Goal: Transaction & Acquisition: Purchase product/service

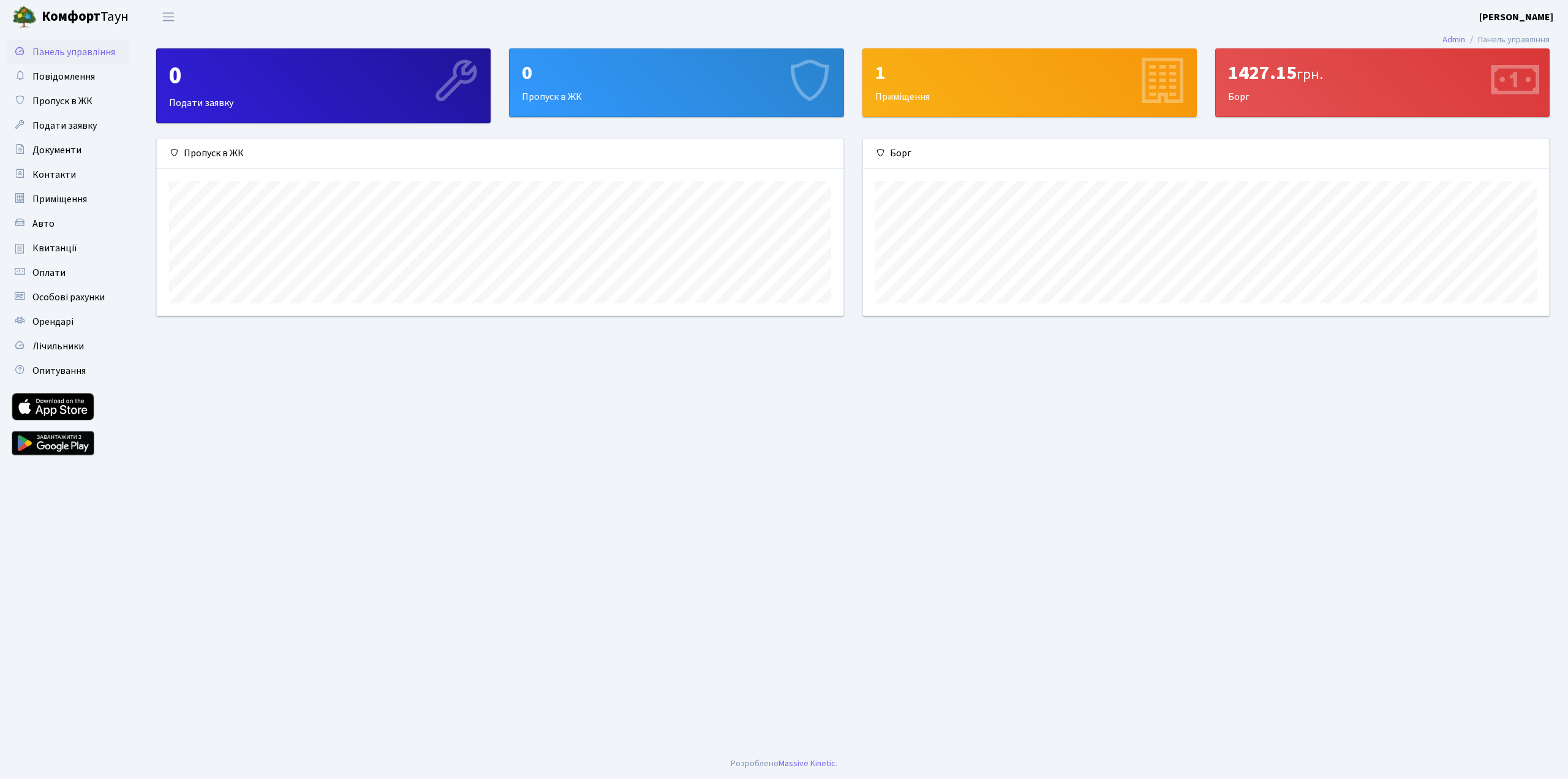
scroll to position [176, 687]
click at [58, 249] on span "Квитанції" at bounding box center [55, 248] width 45 height 14
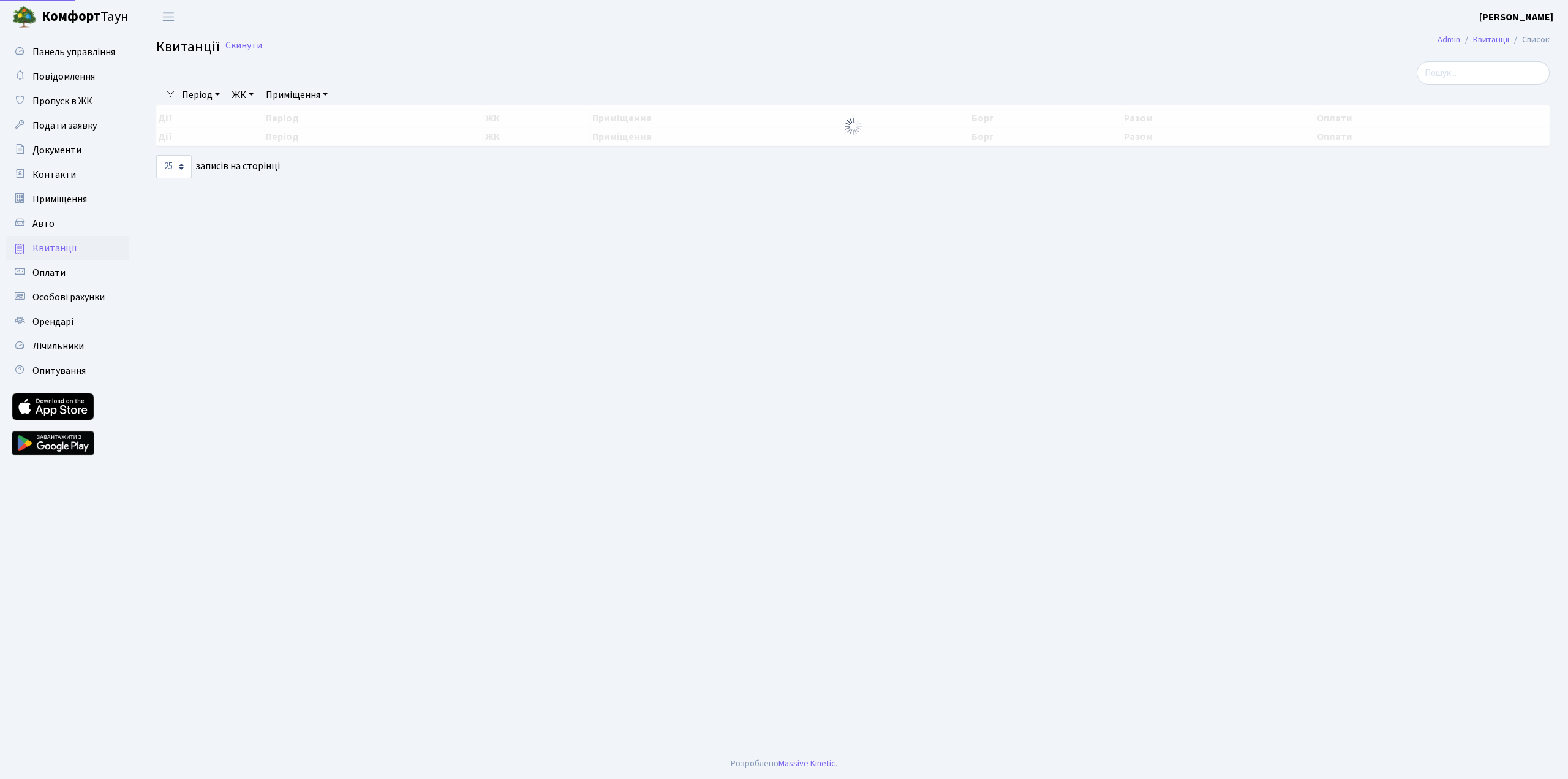
select select "25"
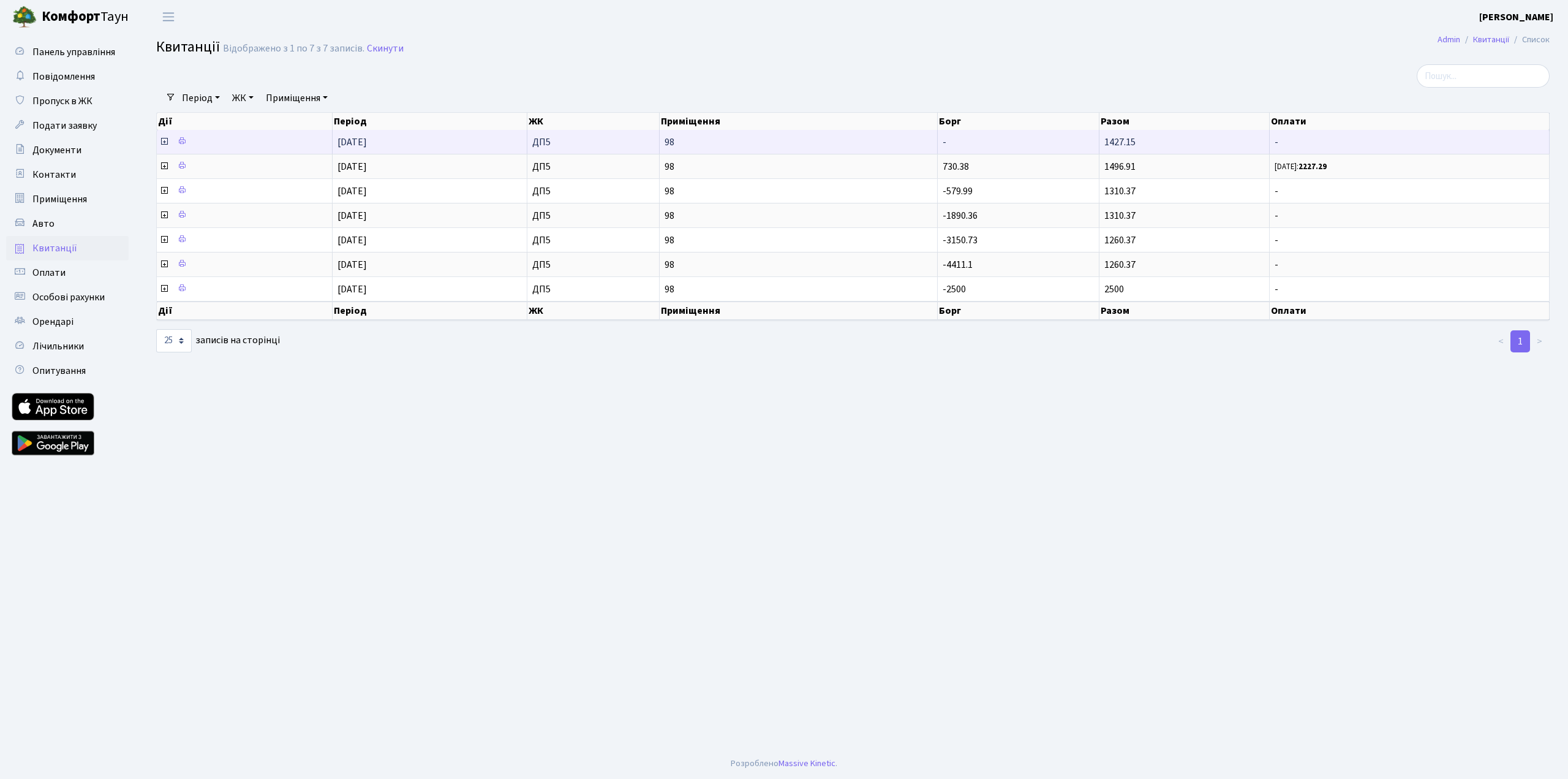
click at [163, 143] on icon at bounding box center [164, 142] width 10 height 10
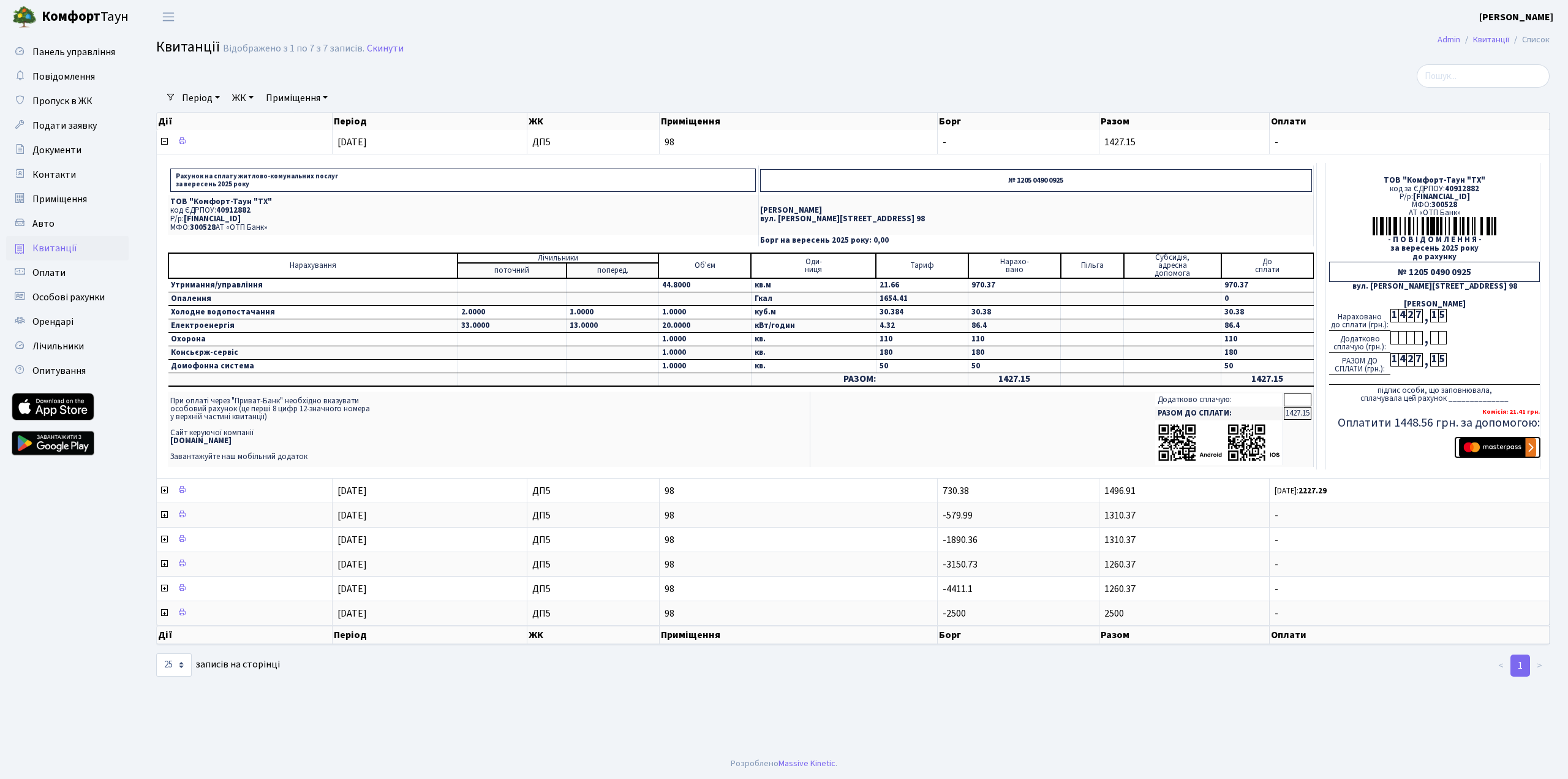
click at [1497, 441] on img "submit" at bounding box center [1497, 447] width 77 height 18
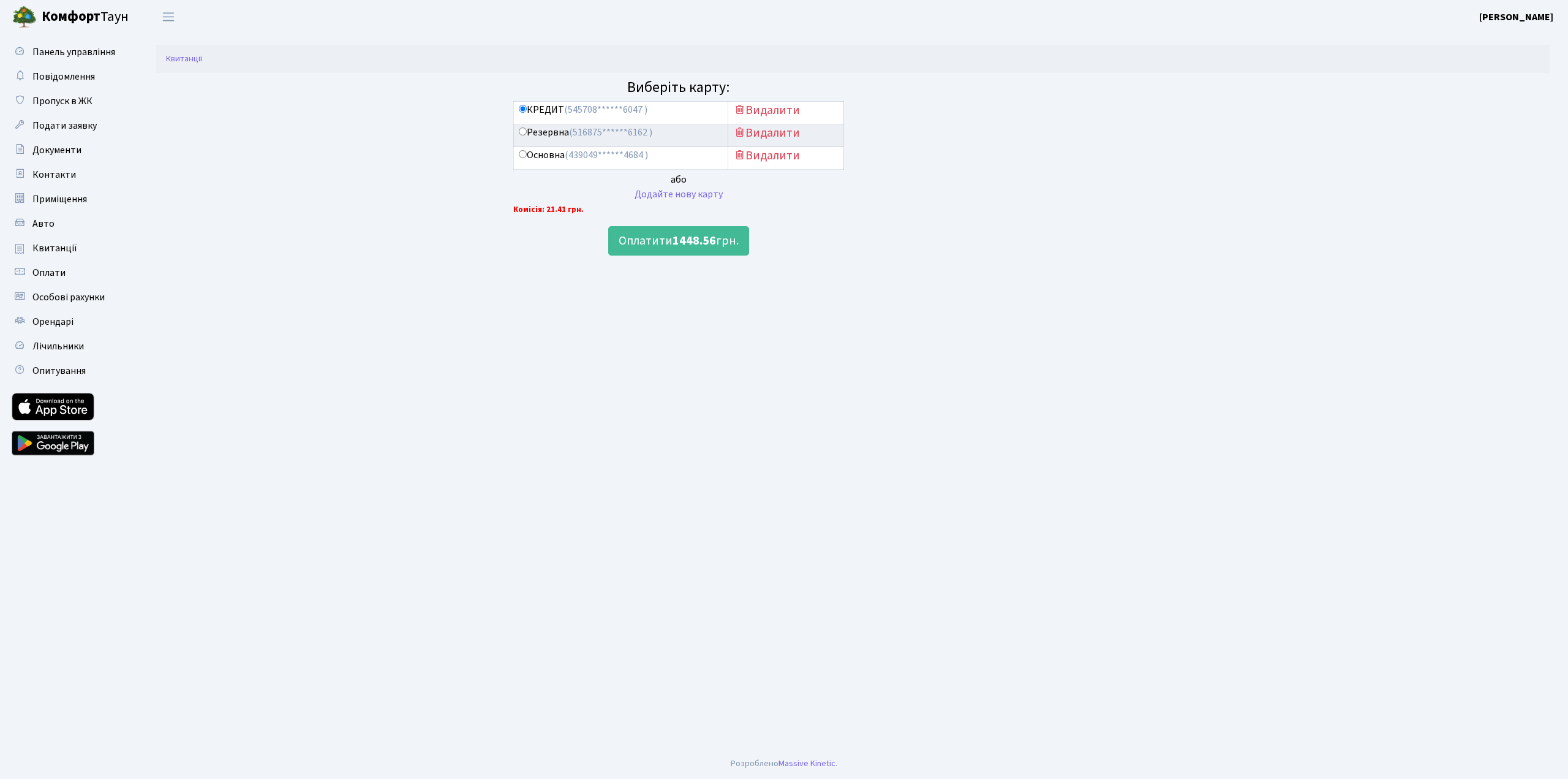
click at [527, 157] on label "Основна (439049******4684 )" at bounding box center [583, 155] width 129 height 14
click at [527, 157] on input "Основна (439049******4684 )" at bounding box center [523, 154] width 8 height 8
radio input "true"
click at [522, 131] on input "Резервна (516875******6162 )" at bounding box center [523, 131] width 8 height 8
radio input "true"
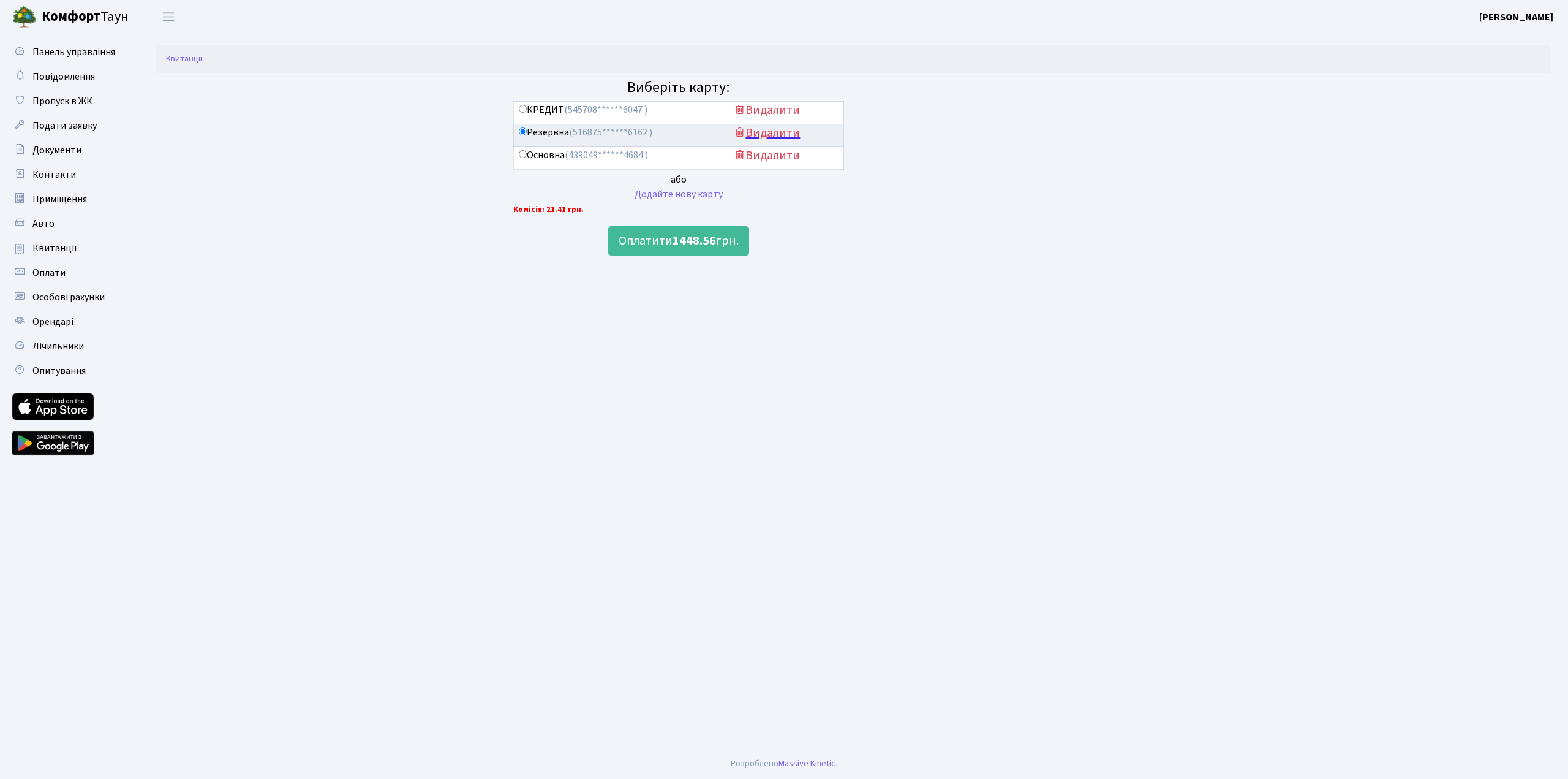
click at [764, 129] on h5 "Видалити" at bounding box center [785, 133] width 105 height 14
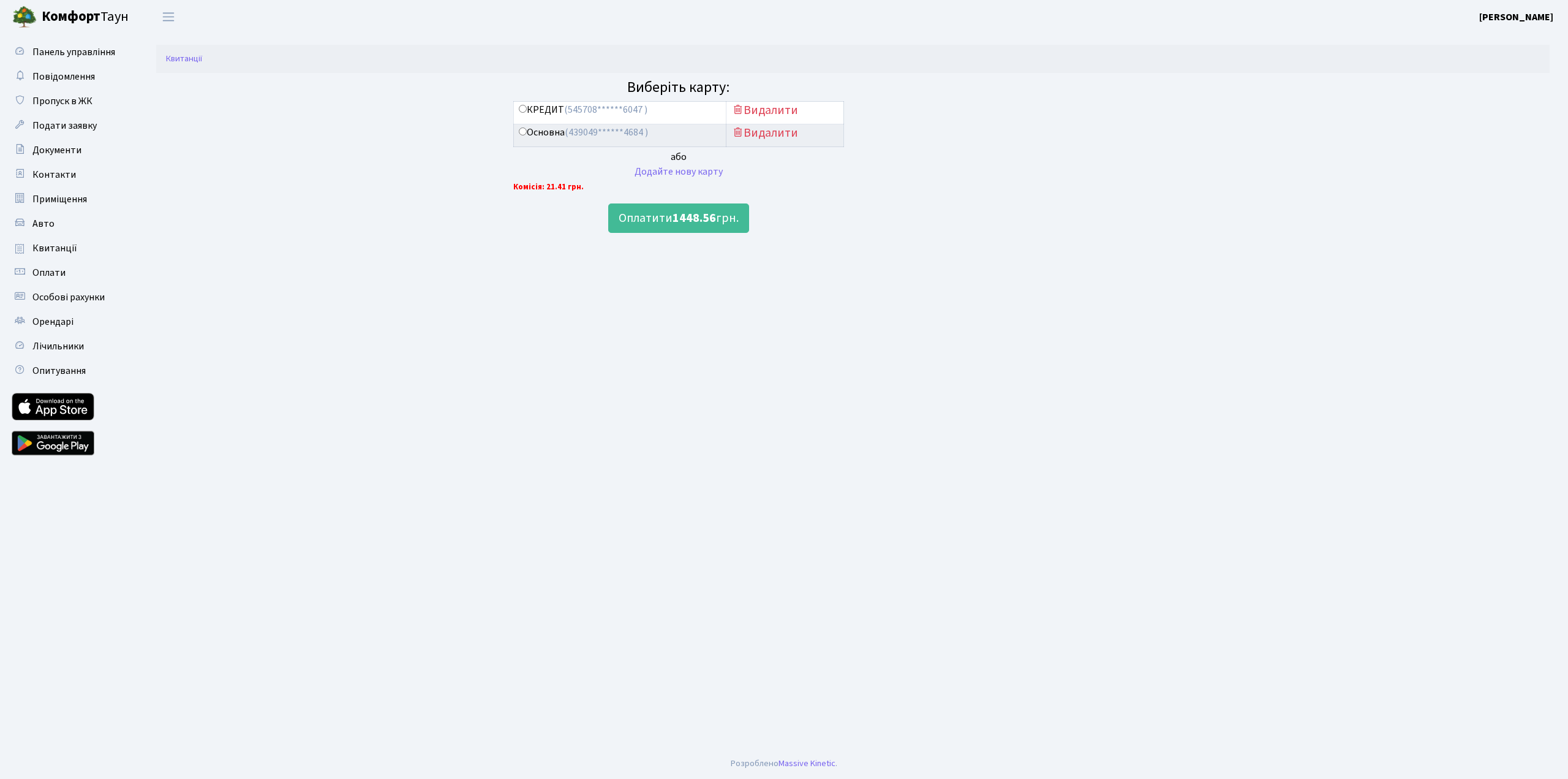
click at [521, 131] on input "Основна (439049******4684 )" at bounding box center [523, 131] width 8 height 8
radio input "true"
click at [691, 220] on b "1448.56" at bounding box center [695, 217] width 43 height 17
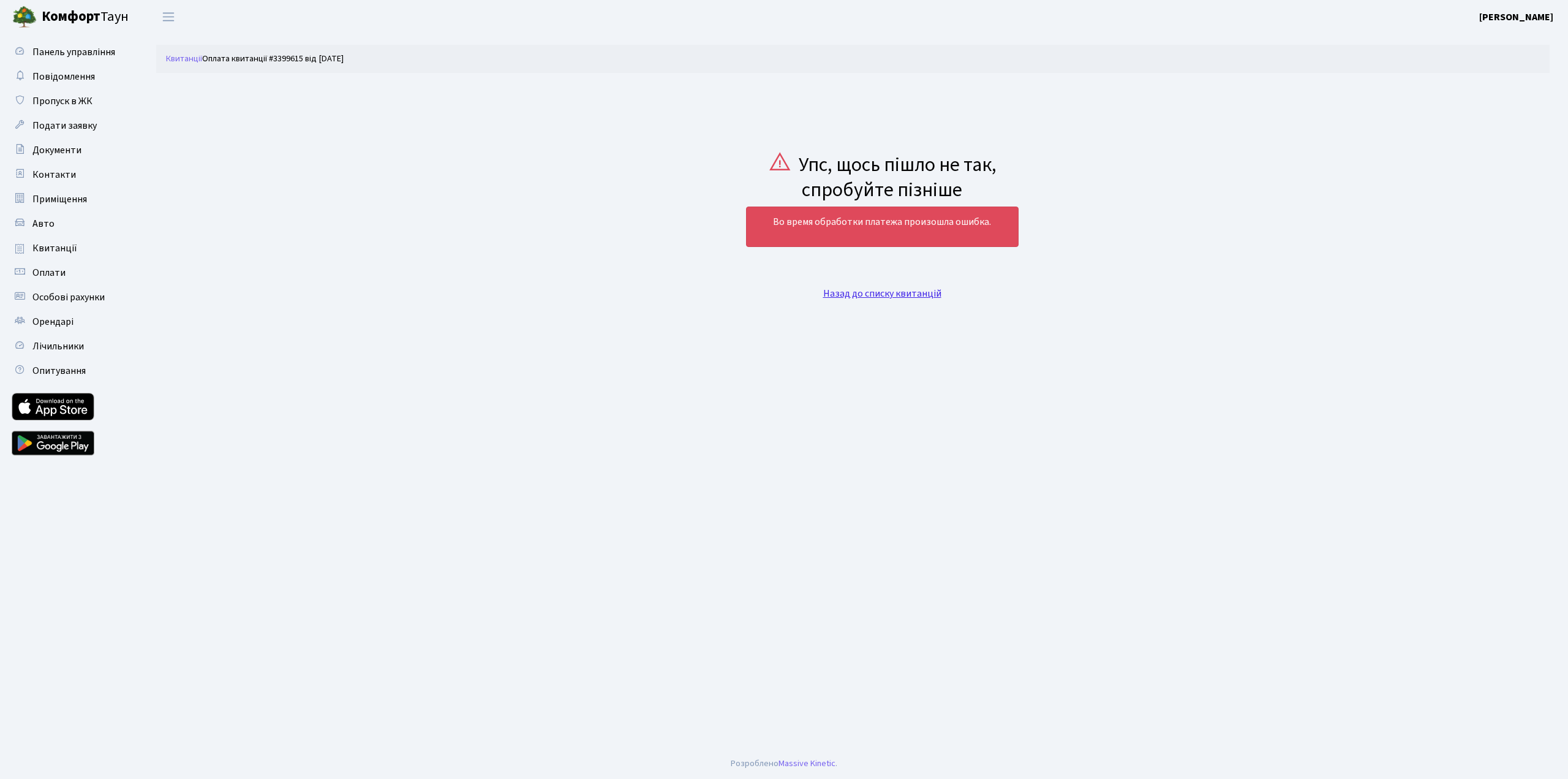
click at [893, 293] on link "Назад до списку квитанцій" at bounding box center [883, 293] width 119 height 14
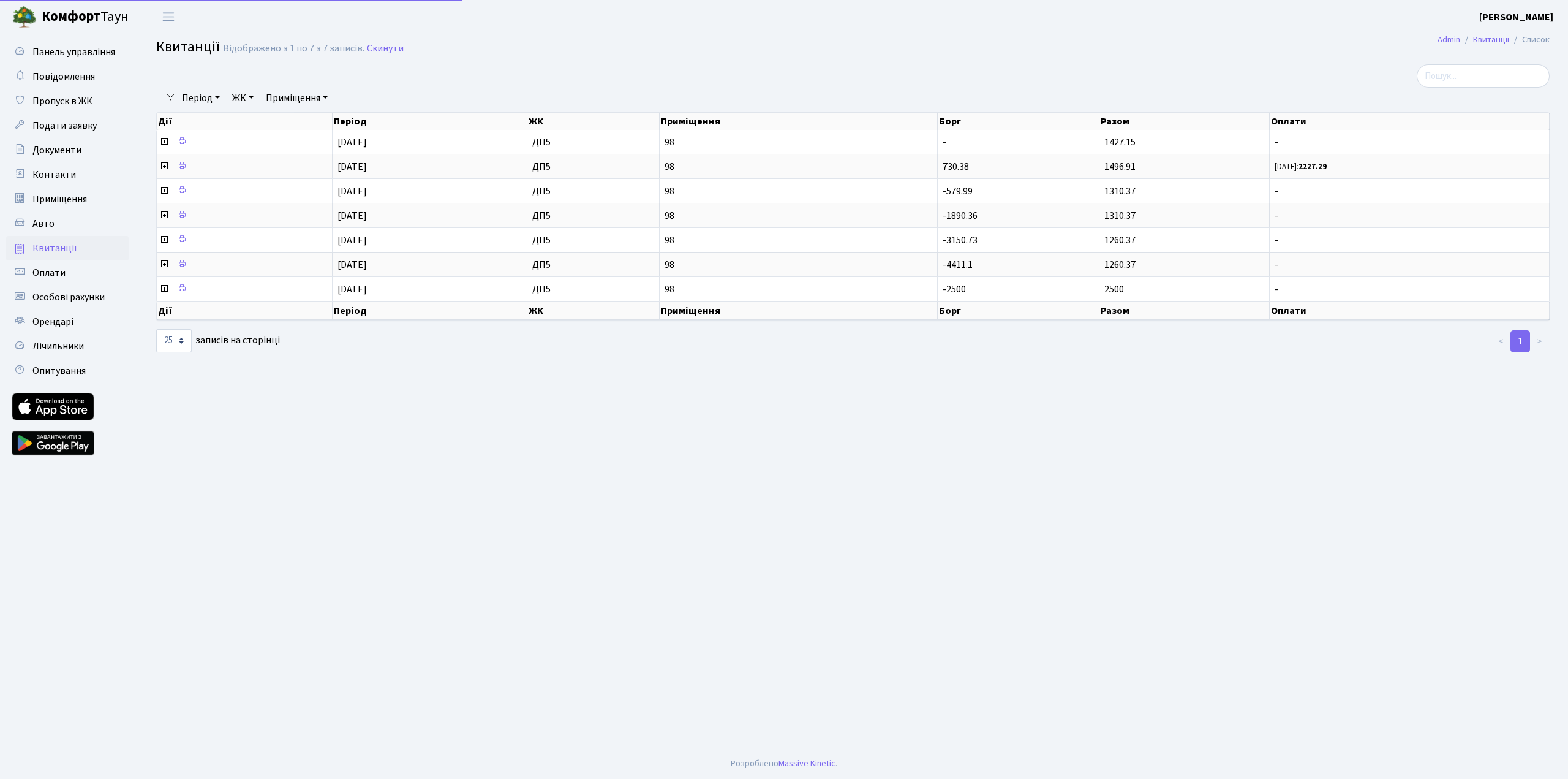
select select "25"
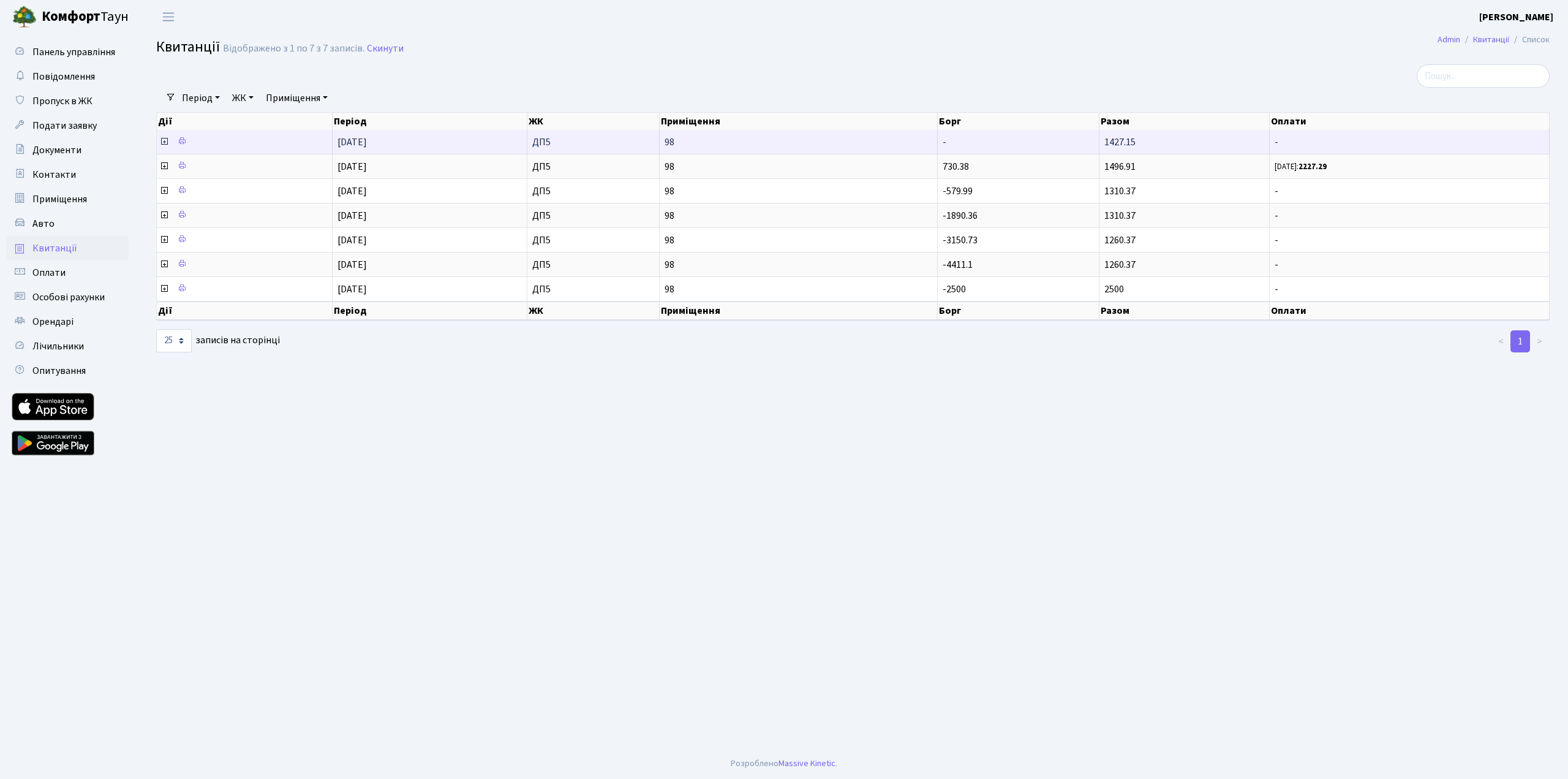
click at [166, 142] on icon at bounding box center [164, 142] width 10 height 10
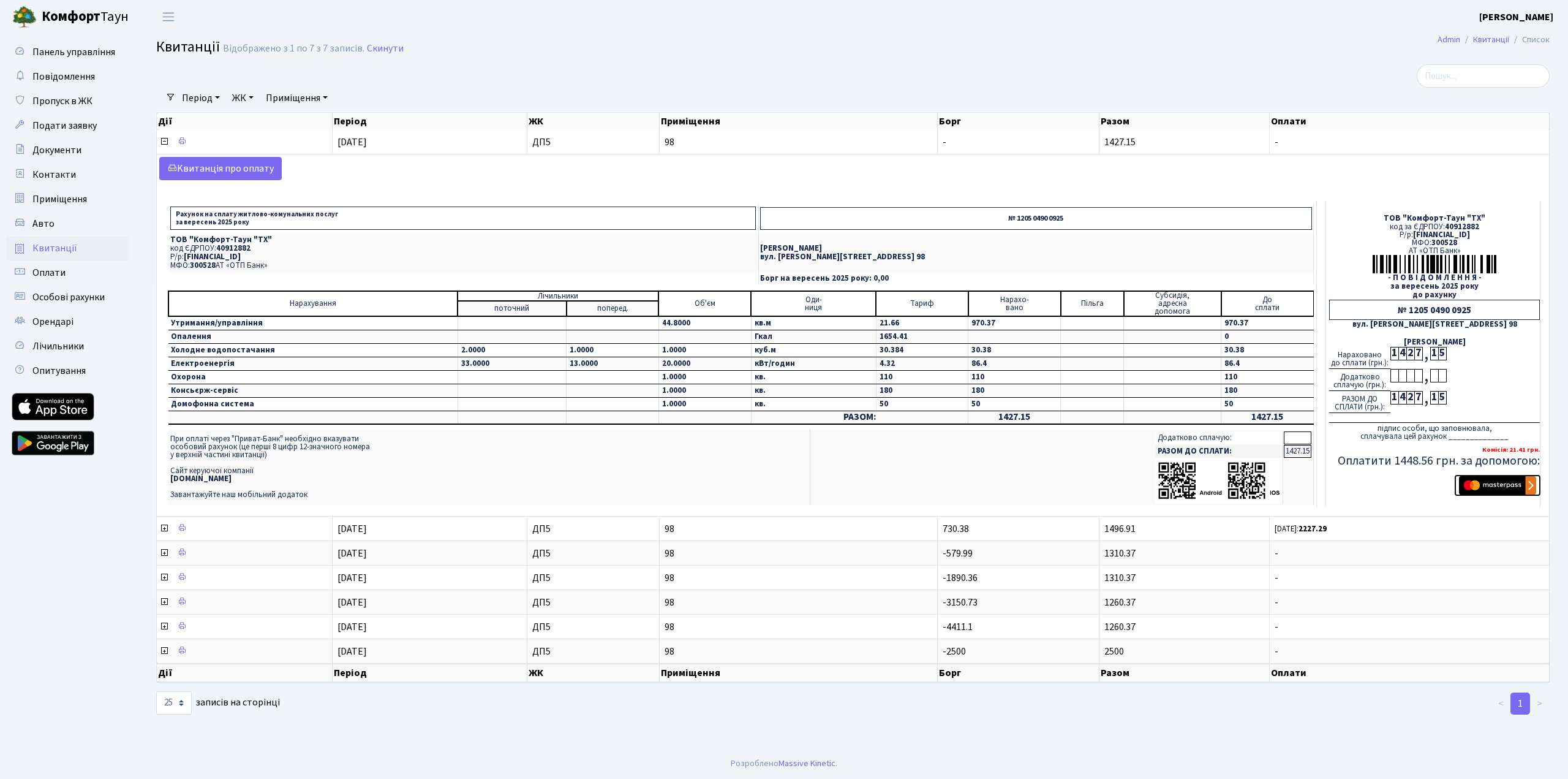
click at [1495, 484] on img "submit" at bounding box center [1497, 485] width 77 height 18
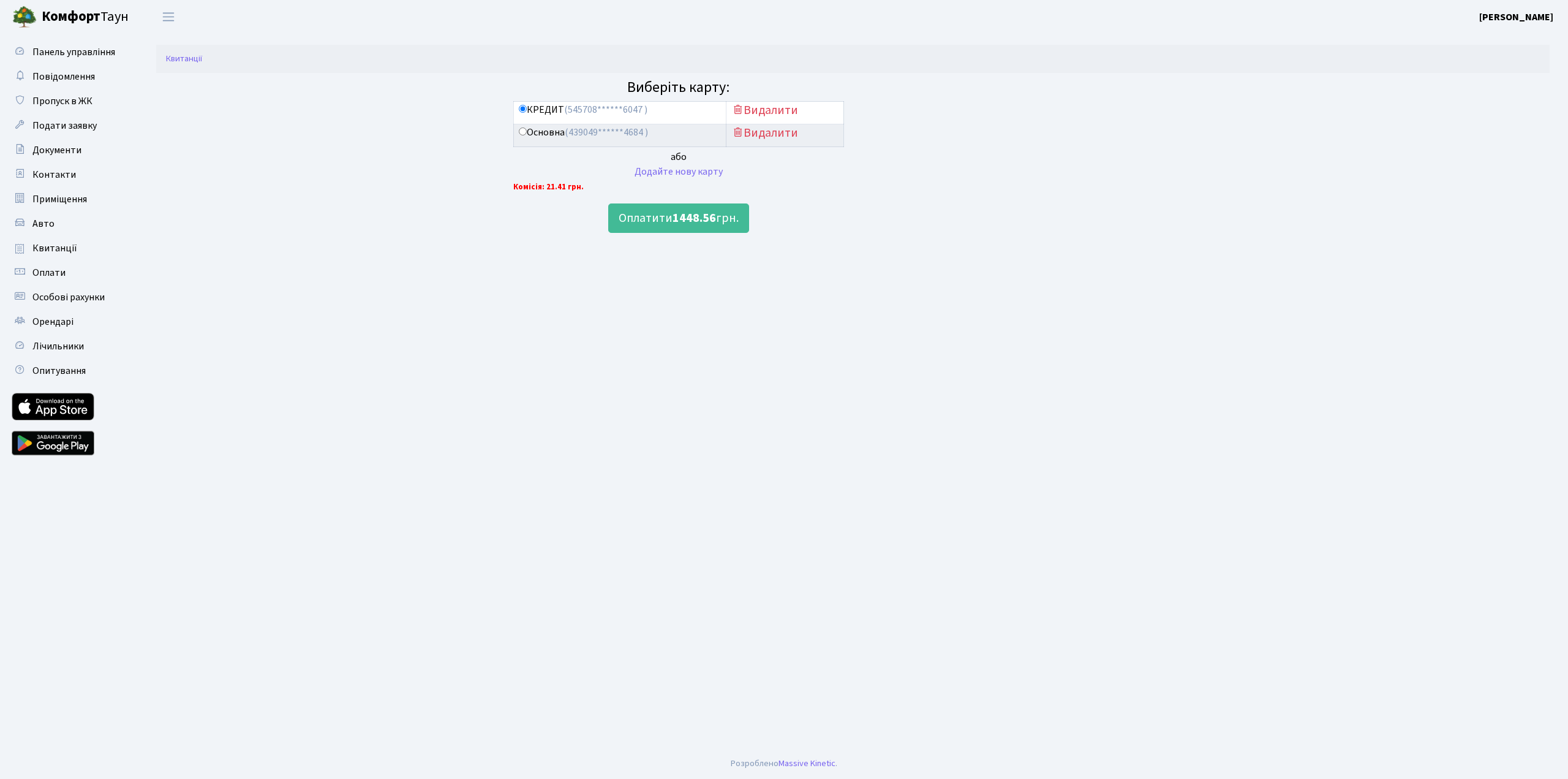
click at [530, 131] on label "Основна (439049******4684 )" at bounding box center [583, 133] width 129 height 14
click at [527, 131] on input "Основна (439049******4684 )" at bounding box center [523, 131] width 8 height 8
radio input "true"
click at [673, 219] on b "1448.56" at bounding box center [695, 217] width 43 height 17
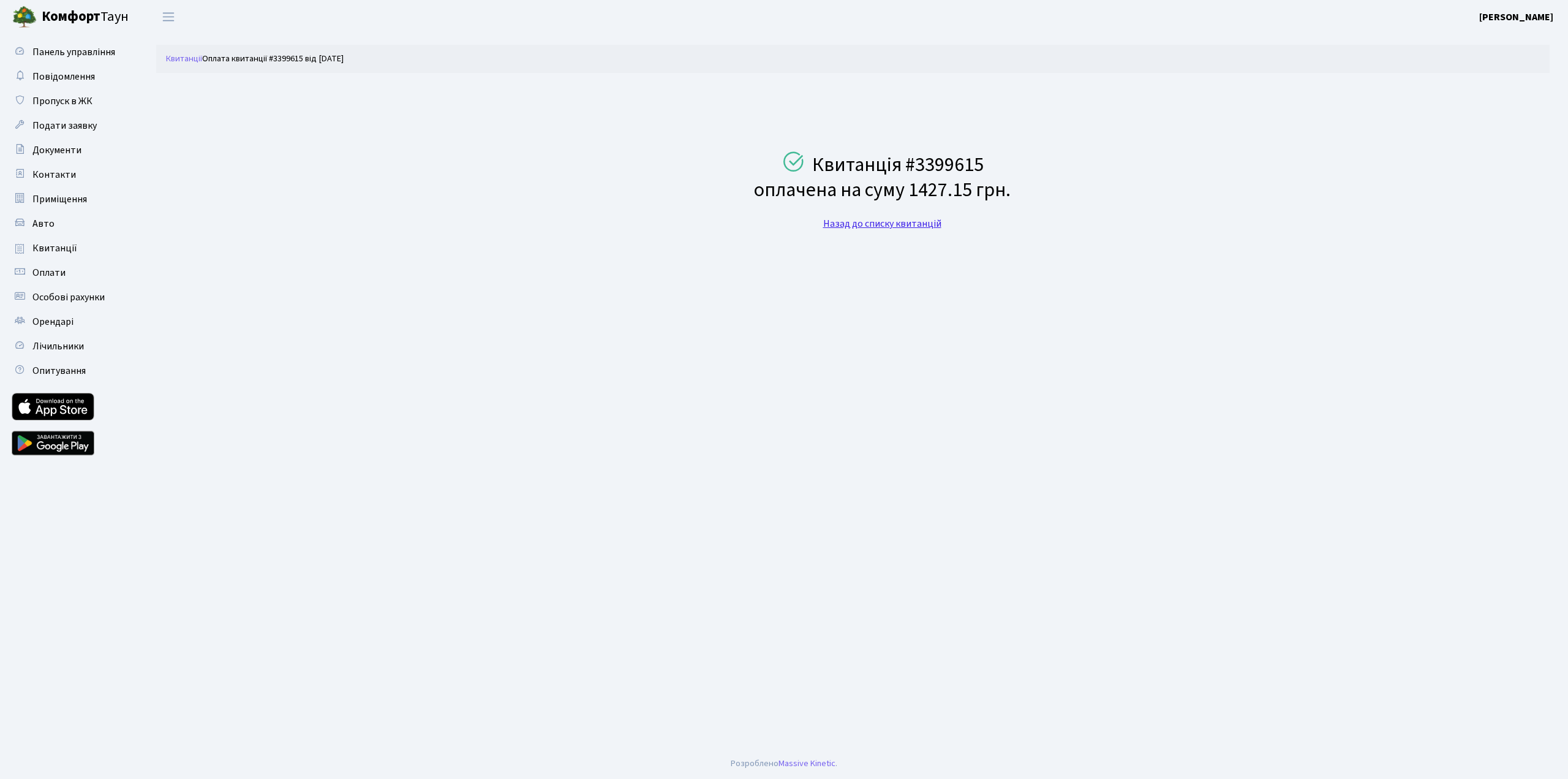
click at [837, 228] on link "Назад до списку квитанцій" at bounding box center [883, 224] width 119 height 14
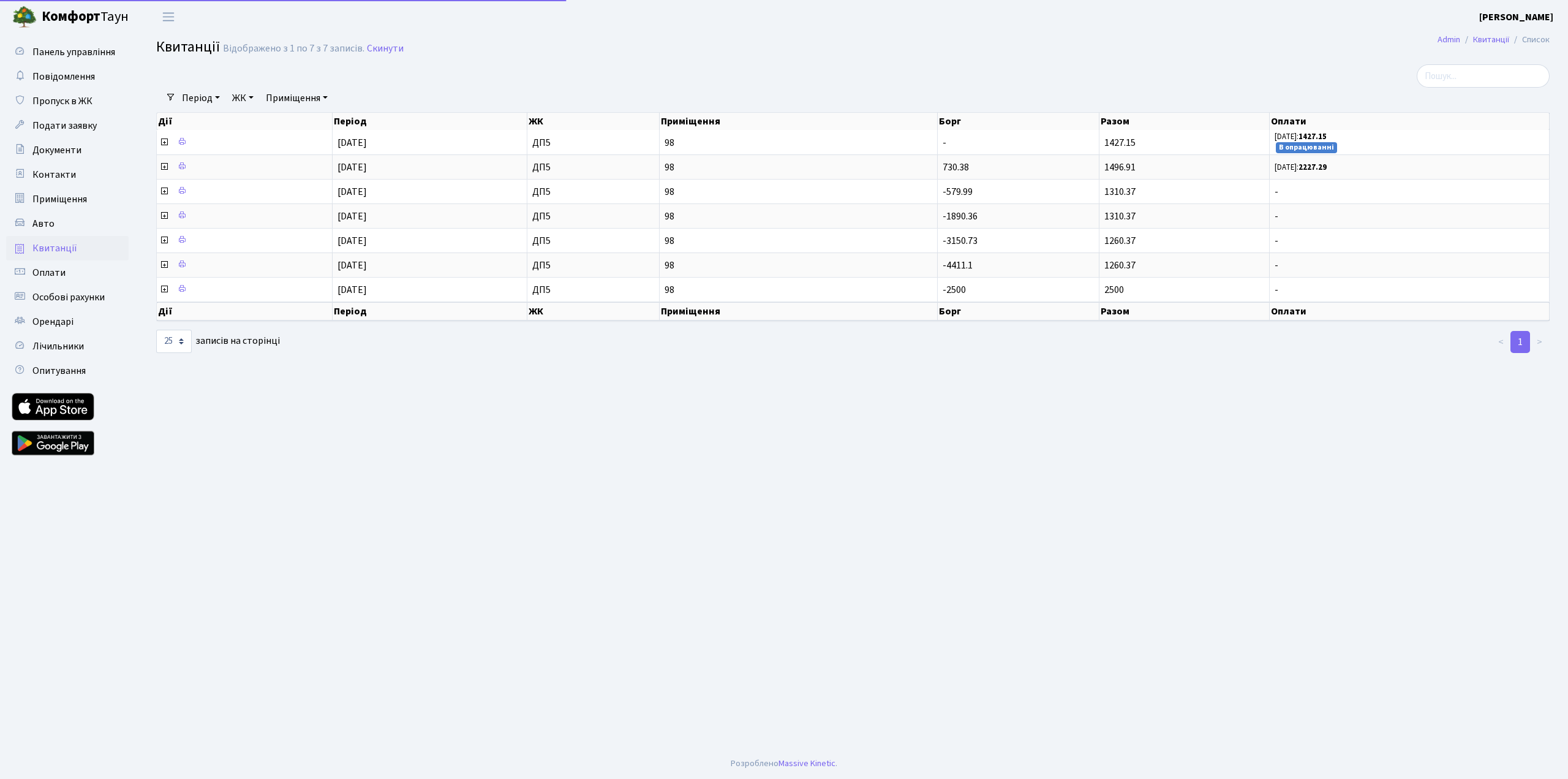
select select "25"
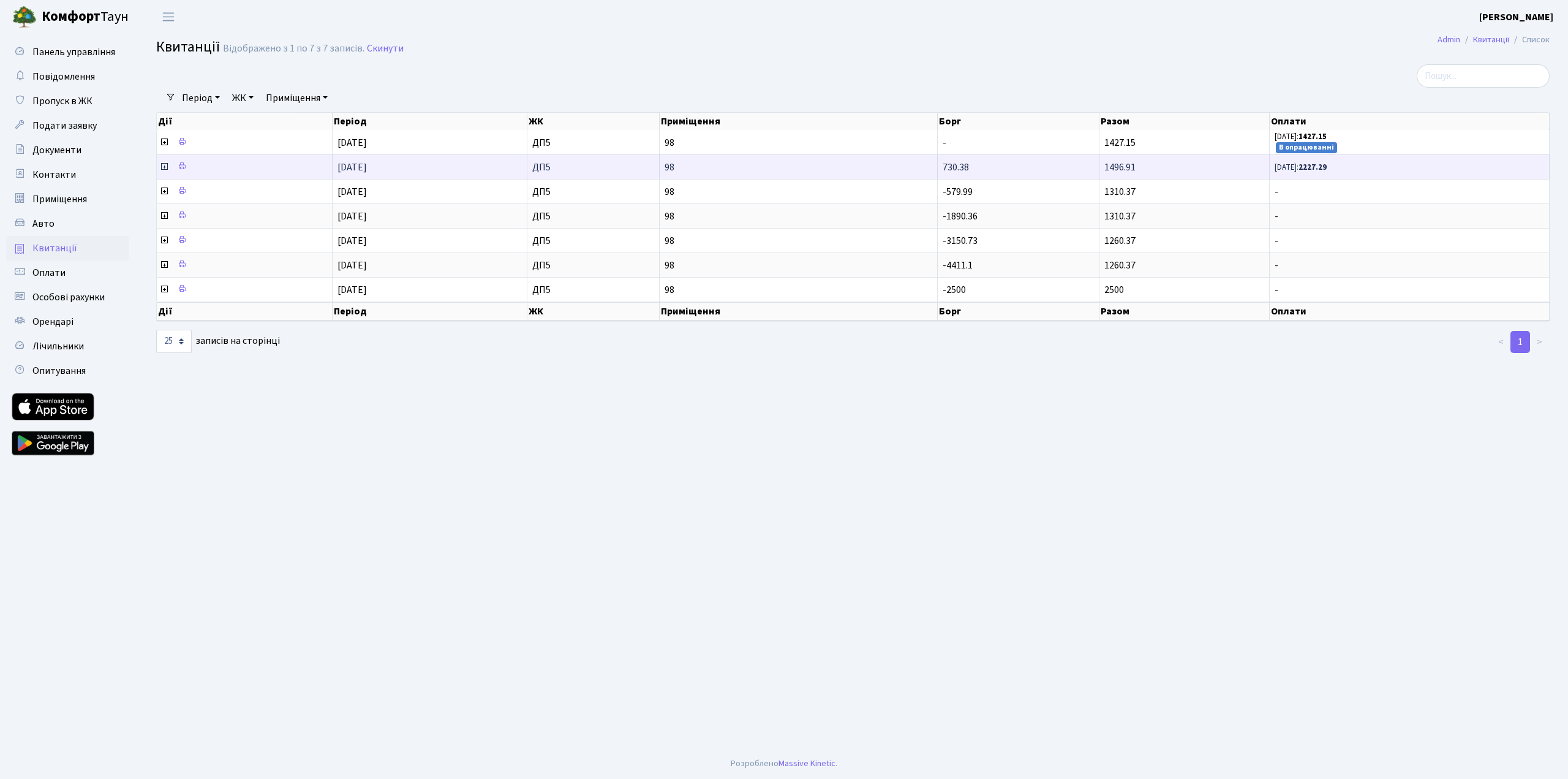
click at [163, 166] on icon at bounding box center [164, 167] width 10 height 10
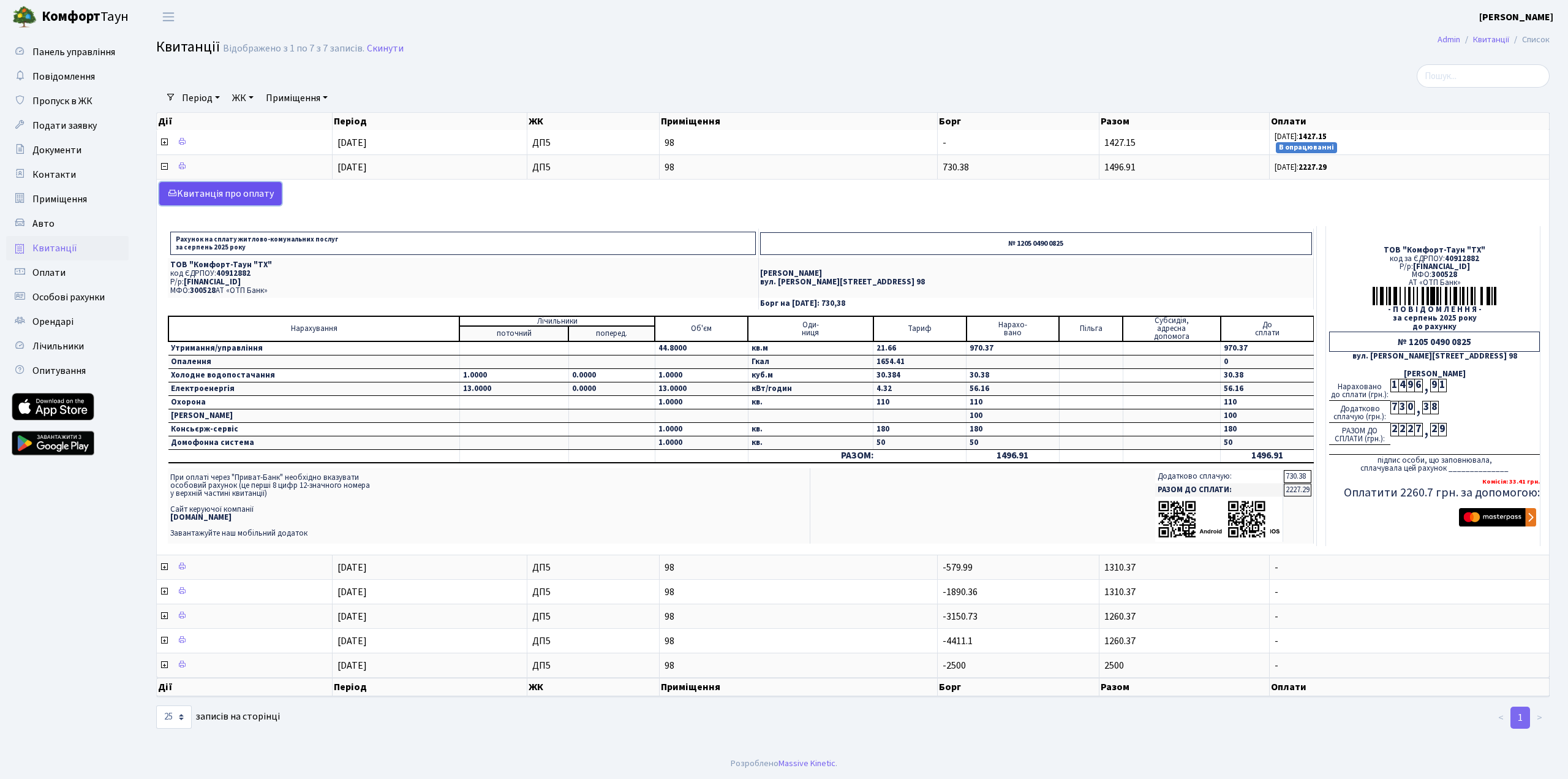
click at [223, 188] on link "Kвитанція про оплату" at bounding box center [220, 193] width 123 height 23
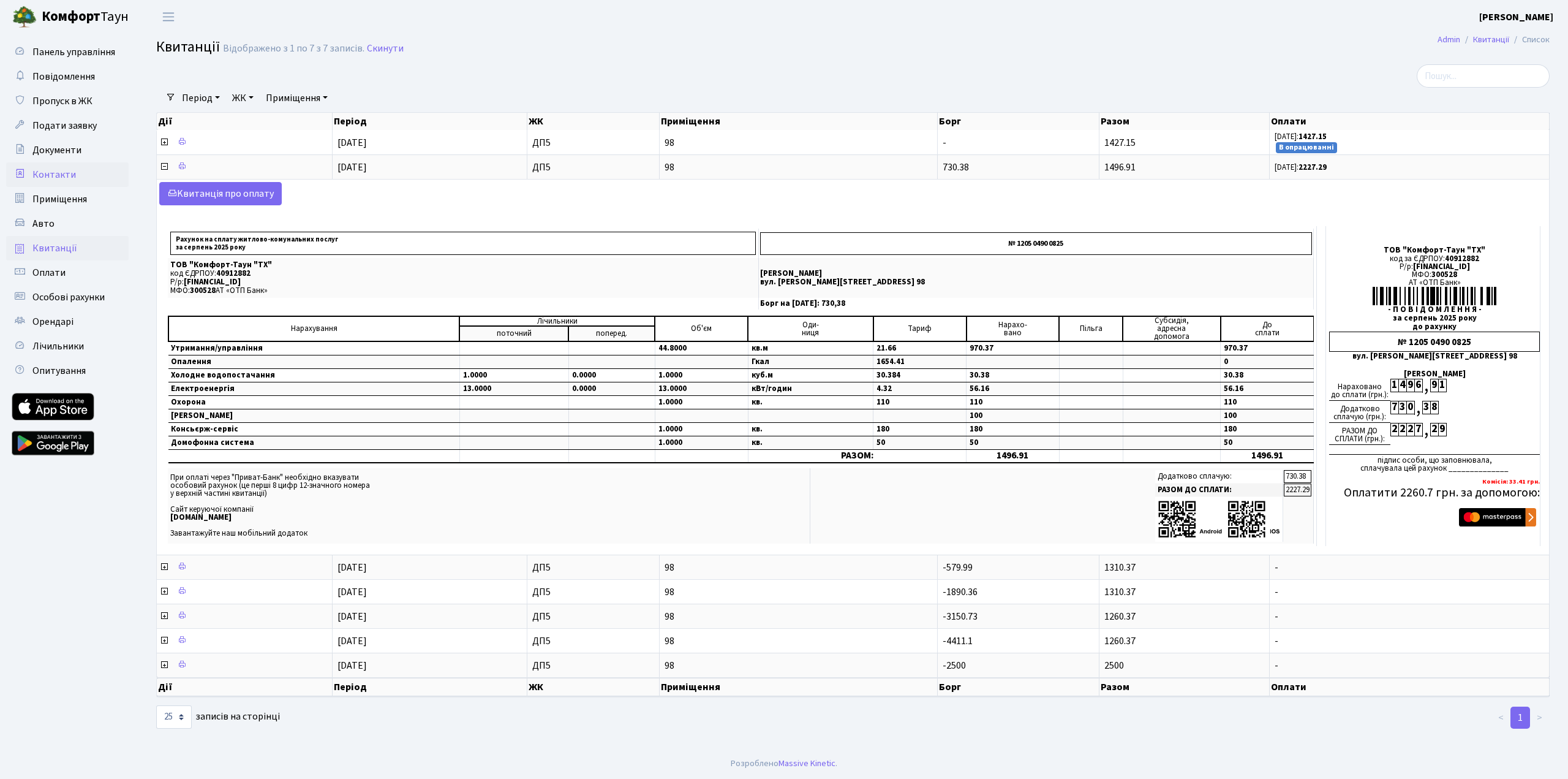
click at [54, 175] on span "Контакти" at bounding box center [54, 174] width 43 height 14
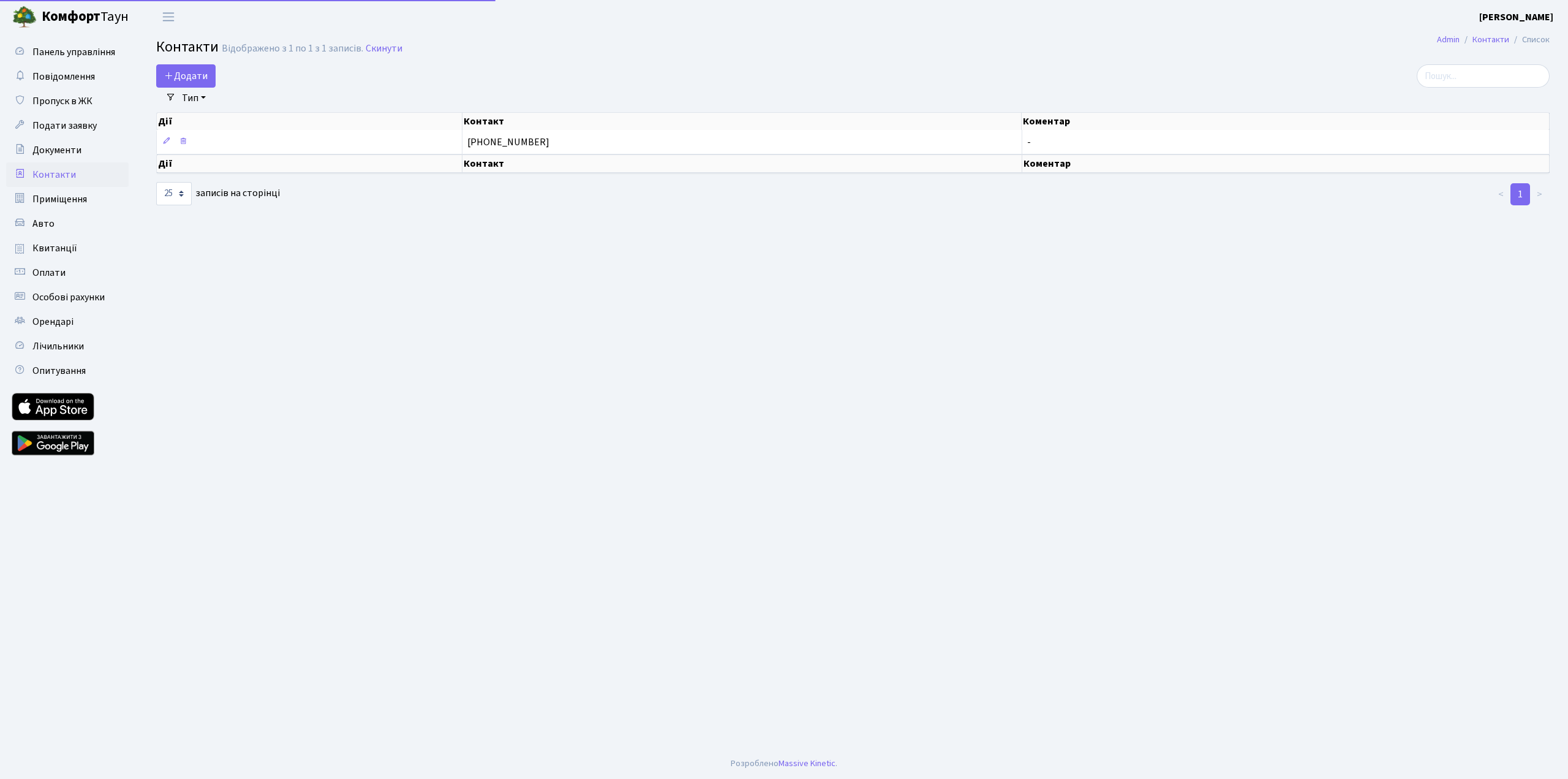
select select "25"
click at [56, 272] on span "Оплати" at bounding box center [49, 272] width 33 height 14
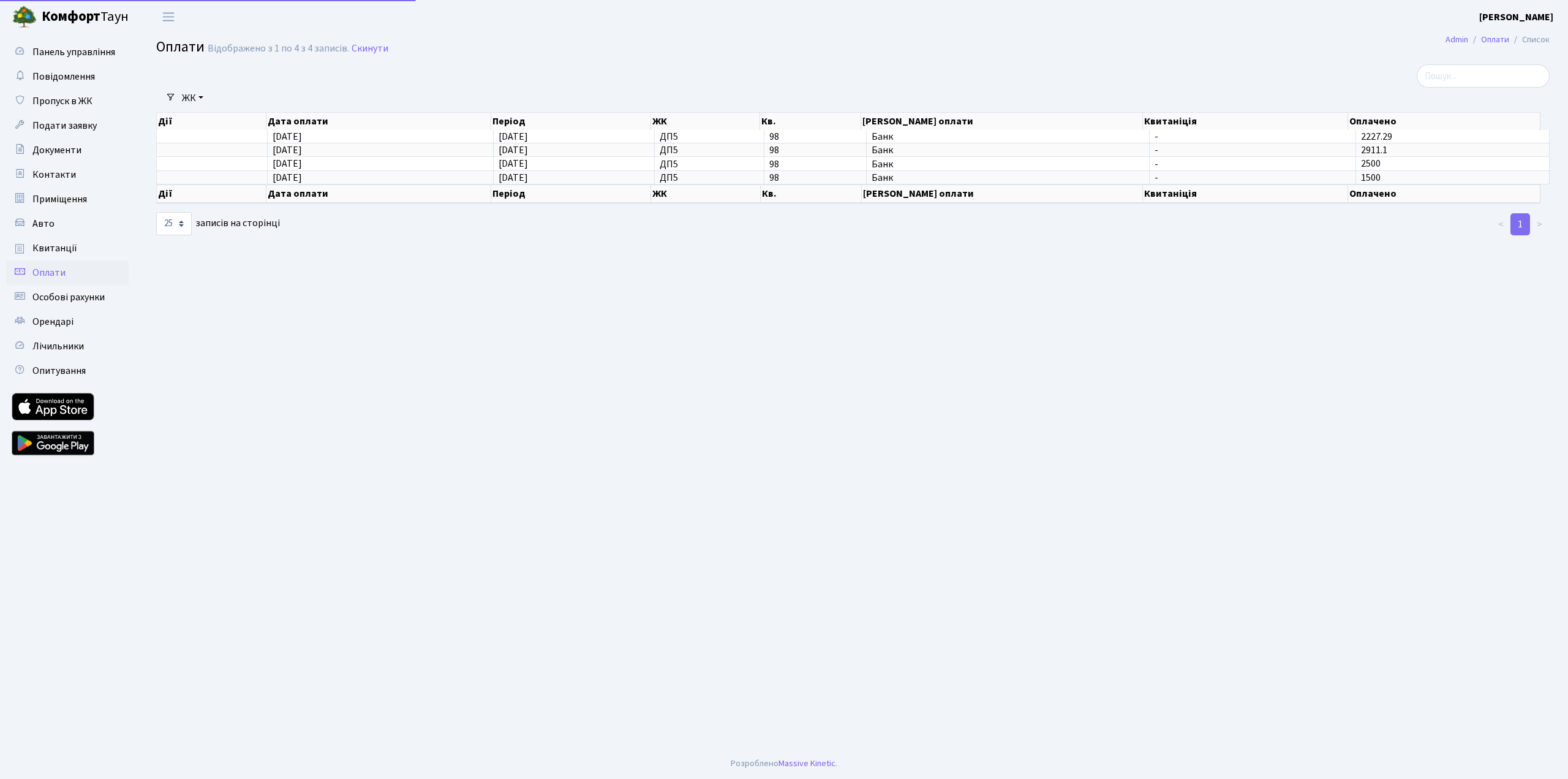
select select "25"
click at [68, 298] on span "Особові рахунки" at bounding box center [69, 297] width 72 height 14
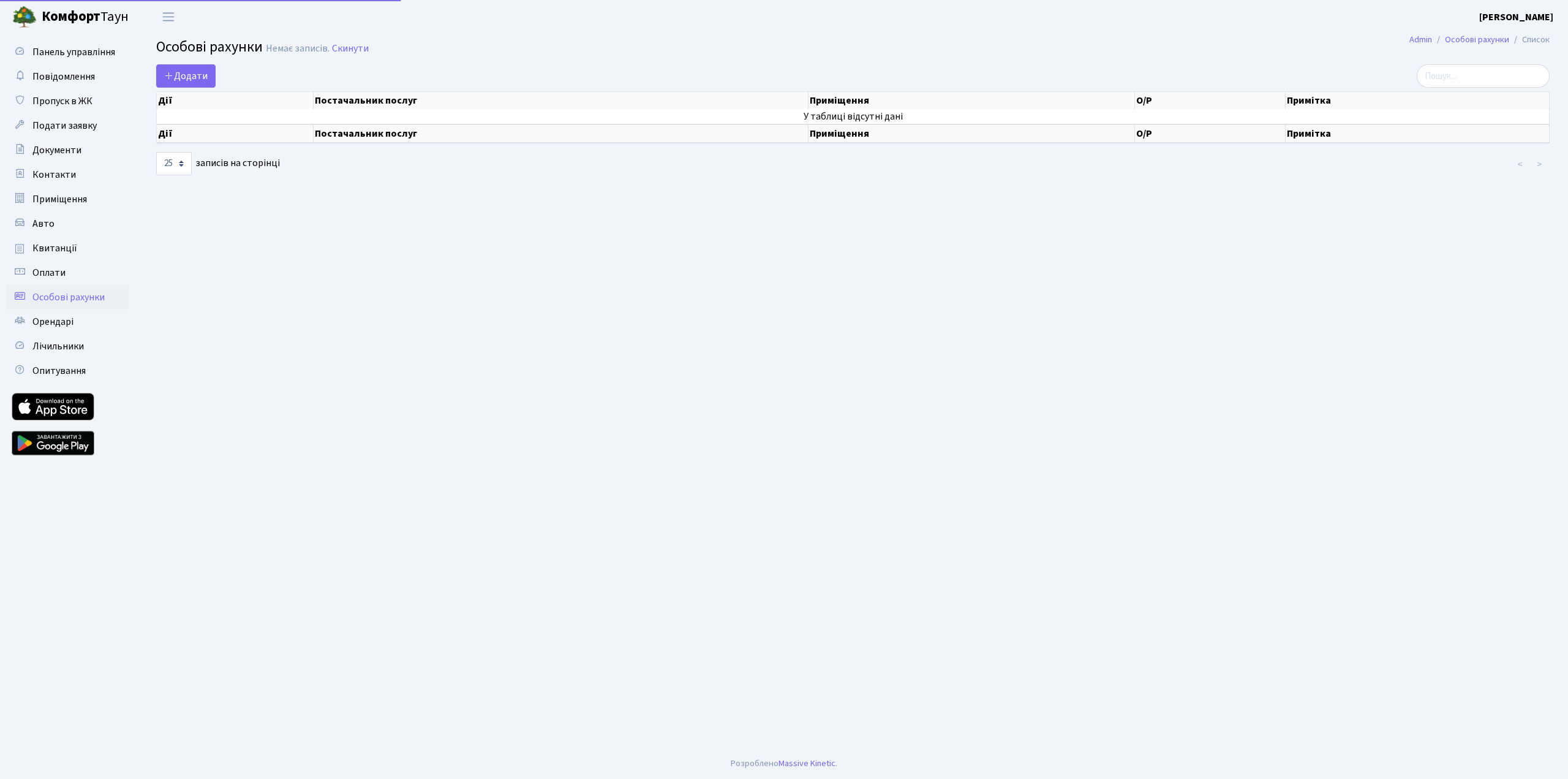
select select "25"
click at [67, 348] on span "Лічильники" at bounding box center [58, 346] width 51 height 14
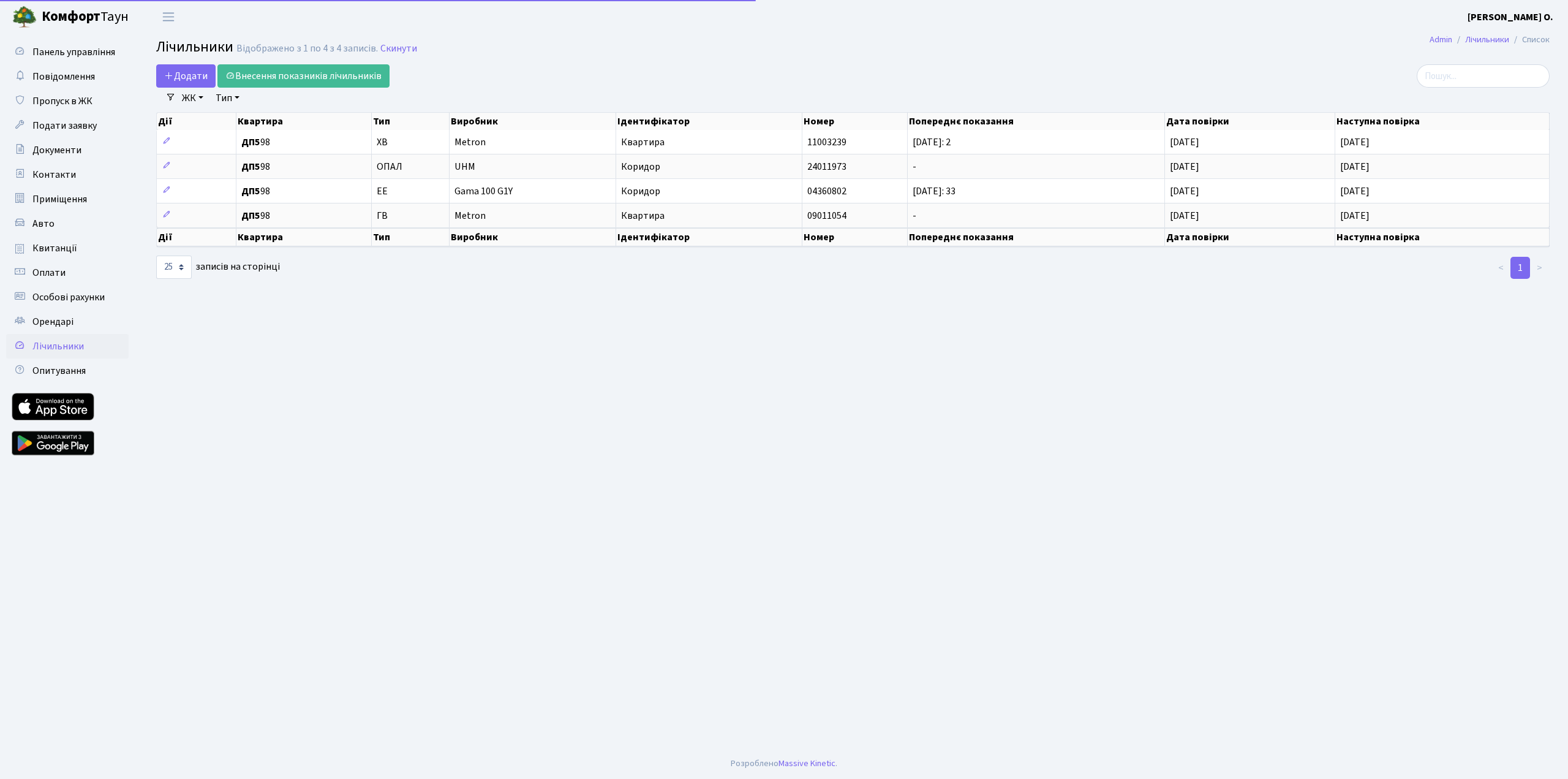
select select "25"
click at [55, 192] on span "Приміщення" at bounding box center [60, 199] width 54 height 14
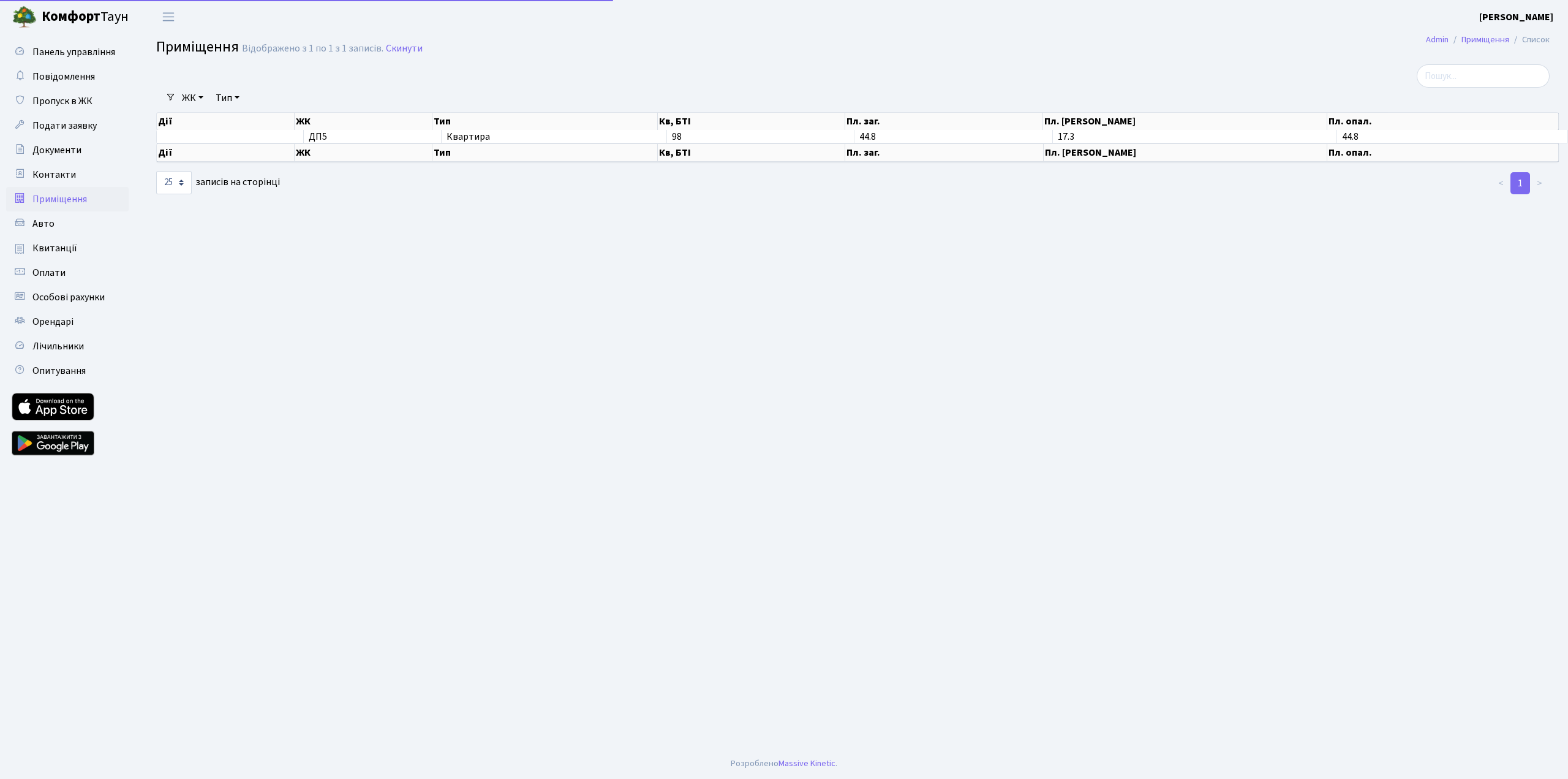
select select "25"
click at [53, 171] on span "Контакти" at bounding box center [54, 174] width 43 height 14
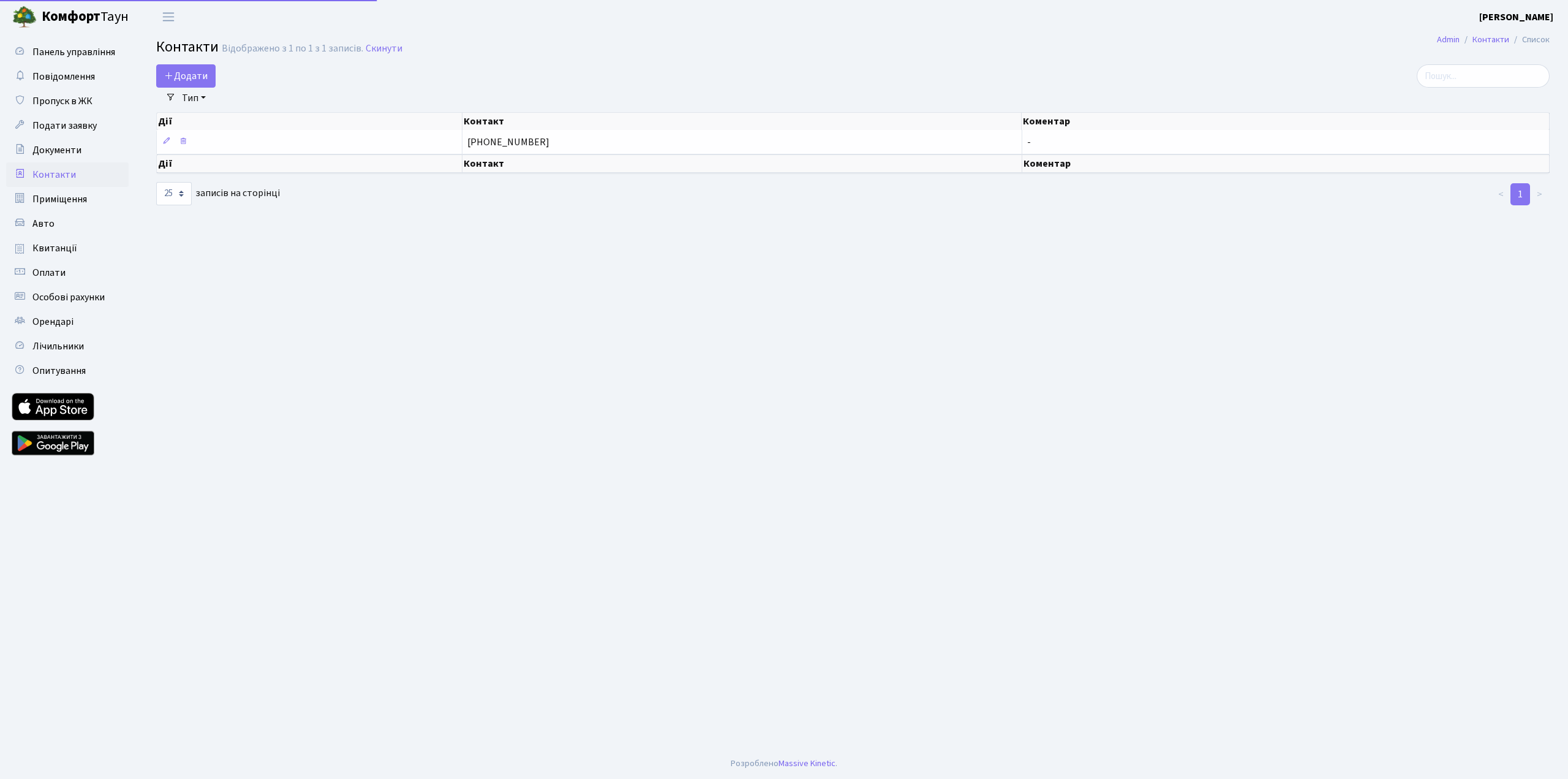
select select "25"
click at [75, 152] on span "Документи" at bounding box center [57, 150] width 49 height 14
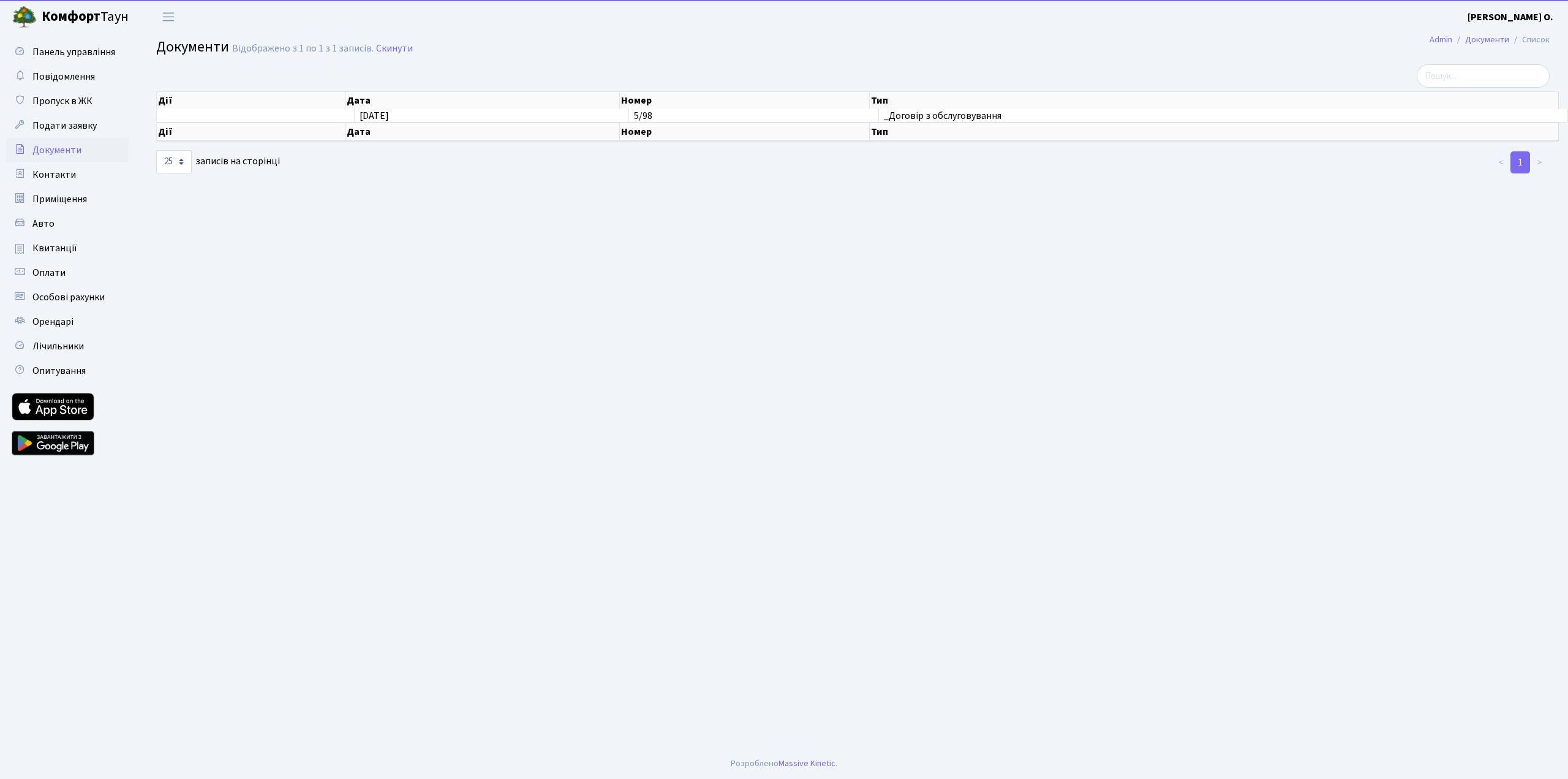
select select "25"
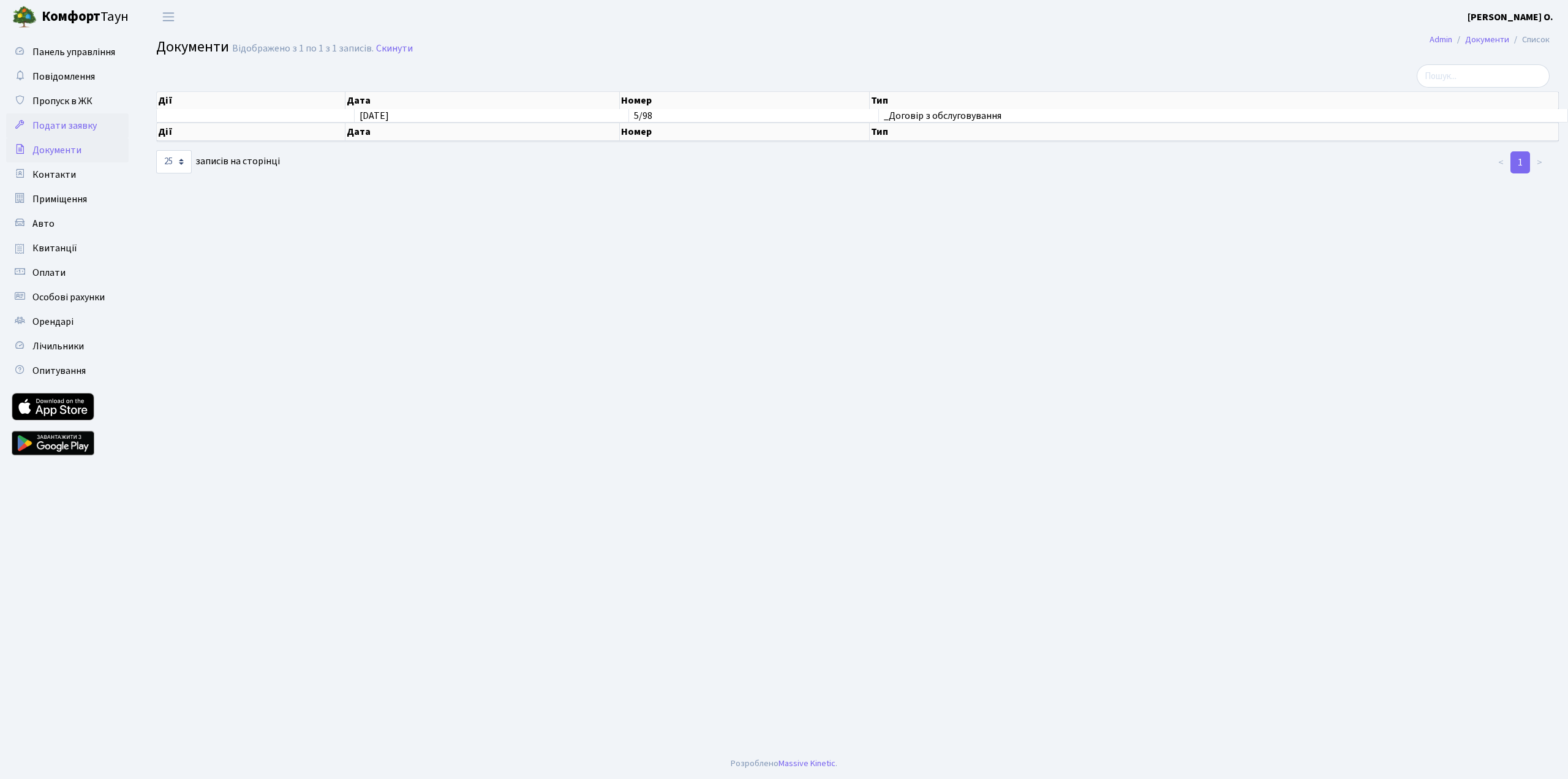
click at [79, 131] on span "Подати заявку" at bounding box center [65, 125] width 64 height 14
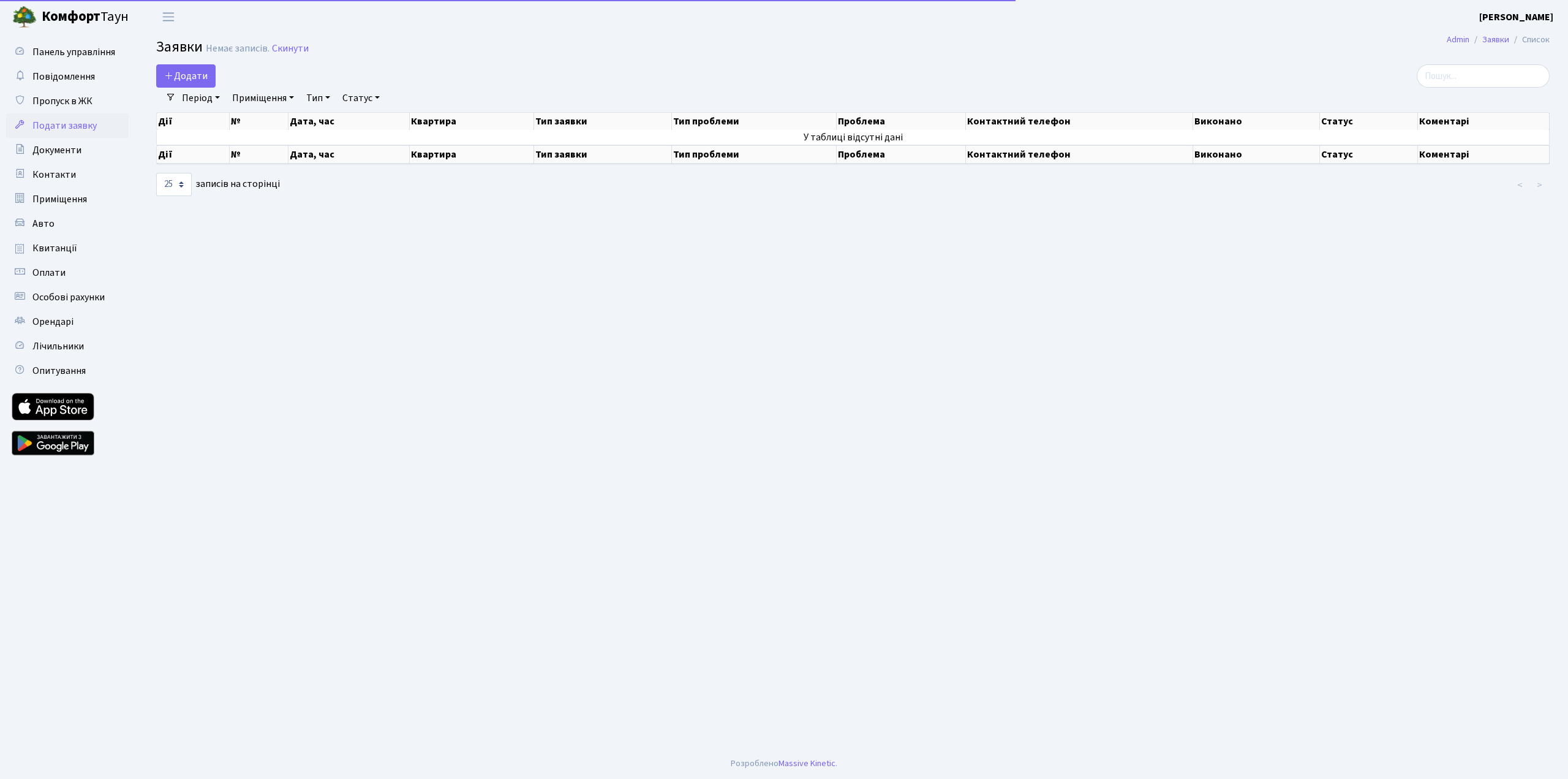
select select "25"
click at [75, 108] on link "Пропуск в ЖК" at bounding box center [67, 101] width 123 height 25
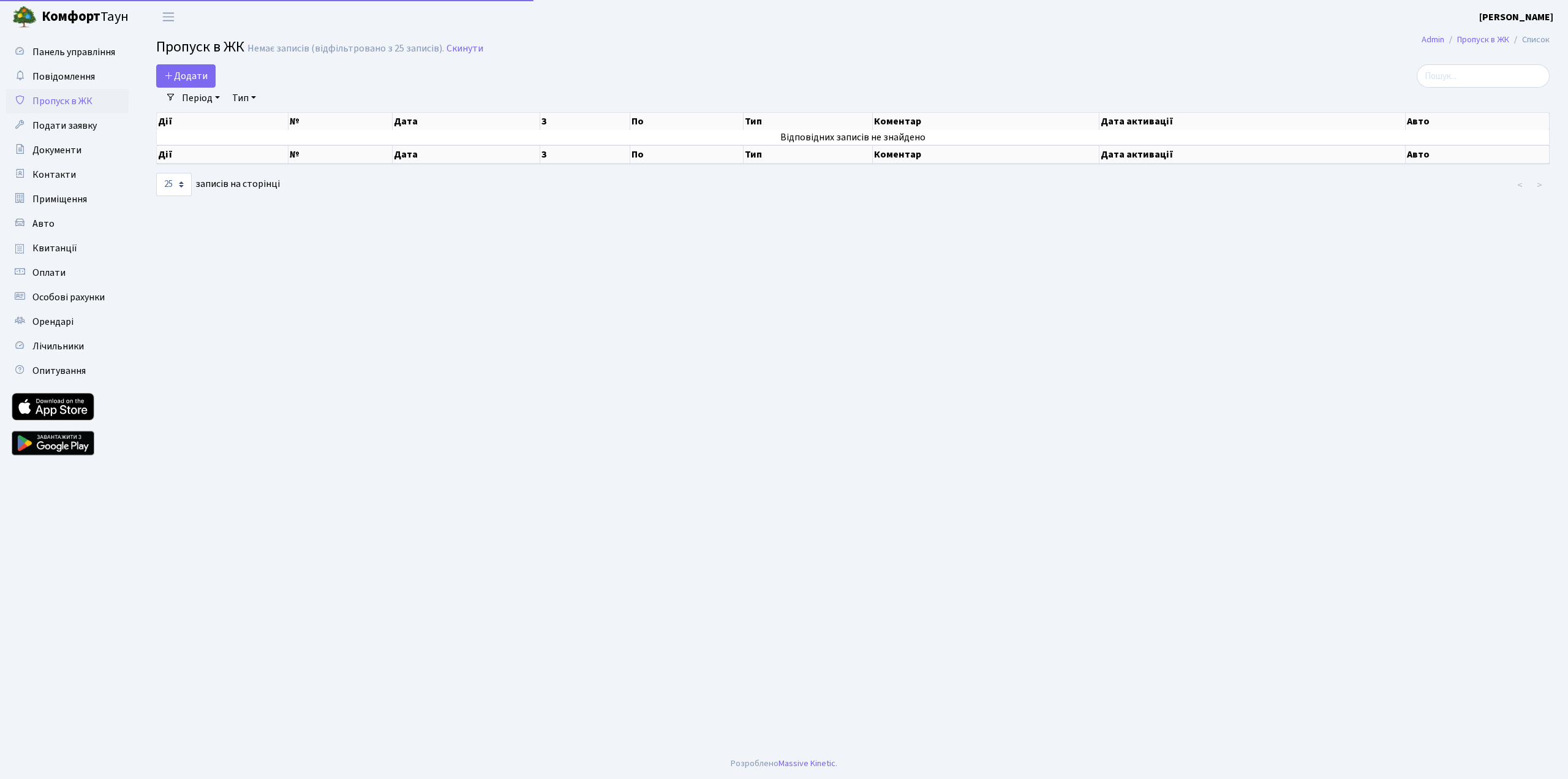
select select "25"
click at [69, 78] on span "Повідомлення" at bounding box center [64, 76] width 62 height 14
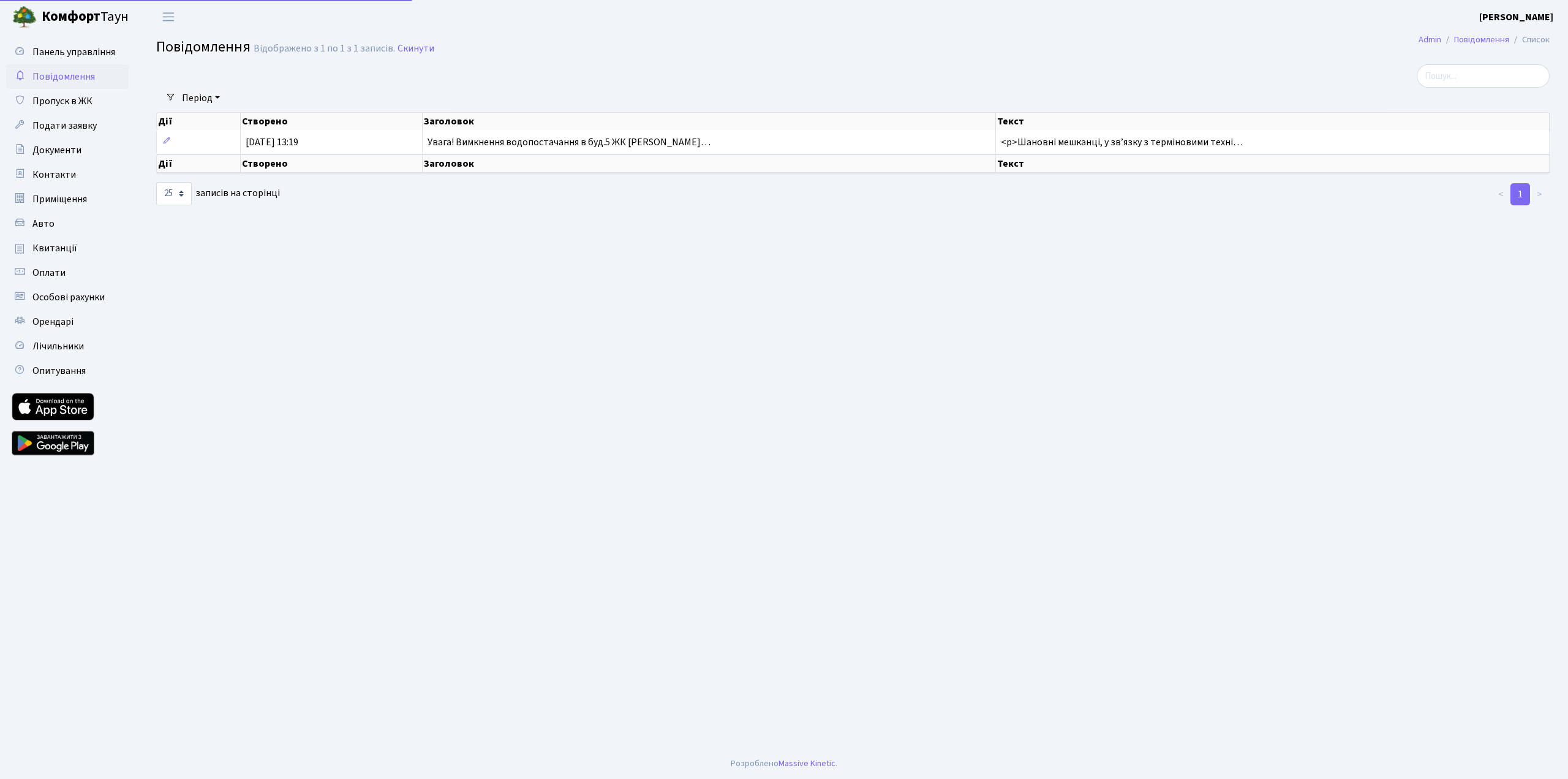
select select "25"
click at [72, 57] on span "Панель управління" at bounding box center [74, 52] width 83 height 14
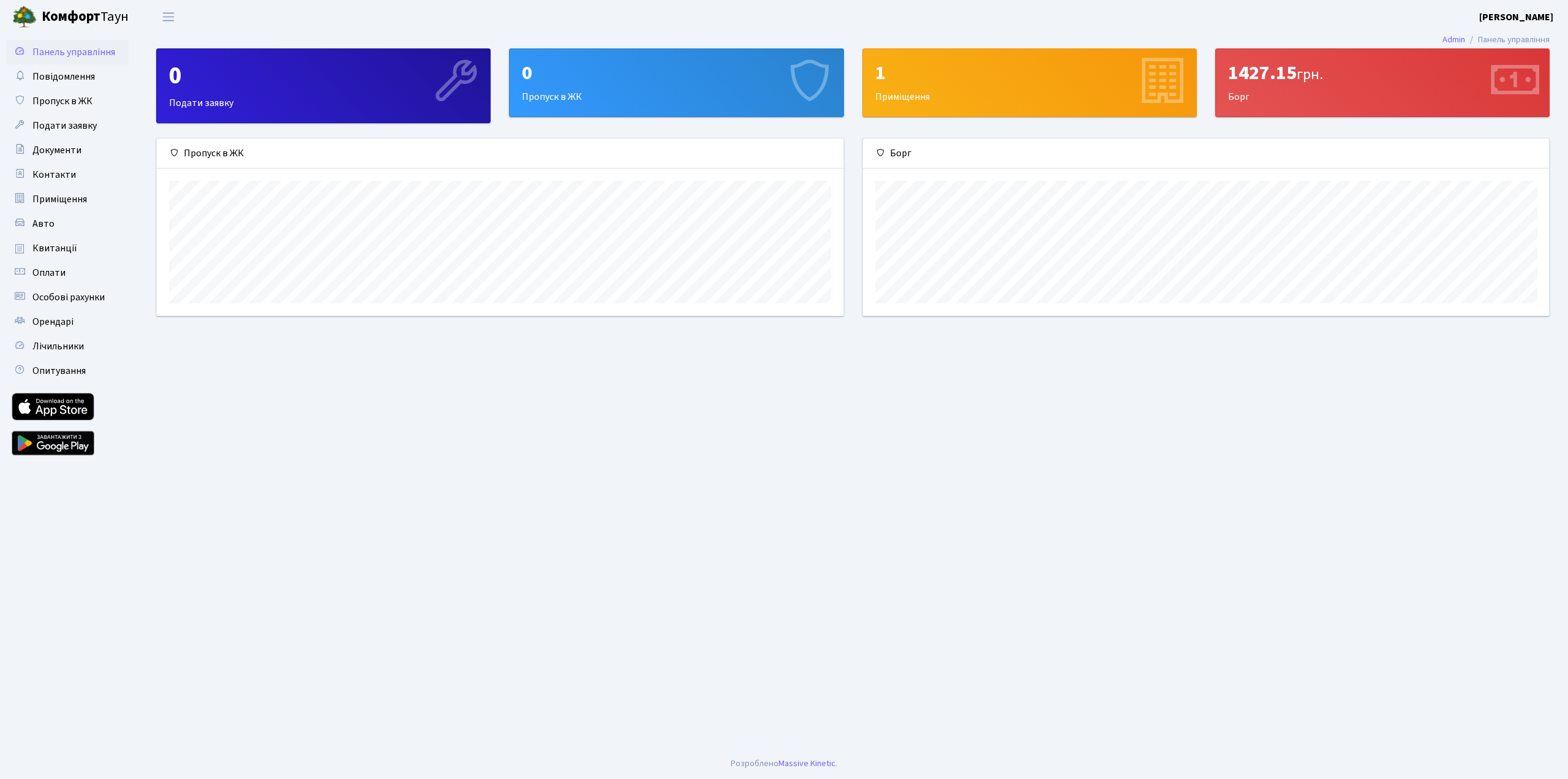
scroll to position [176, 687]
click at [1328, 91] on div "1427.15 грн. [GEOGRAPHIC_DATA]" at bounding box center [1383, 83] width 333 height 67
click at [1514, 82] on icon at bounding box center [1514, 83] width 58 height 59
click at [1312, 69] on span "грн." at bounding box center [1310, 75] width 26 height 22
click at [44, 241] on span "Квитанції" at bounding box center [55, 248] width 45 height 14
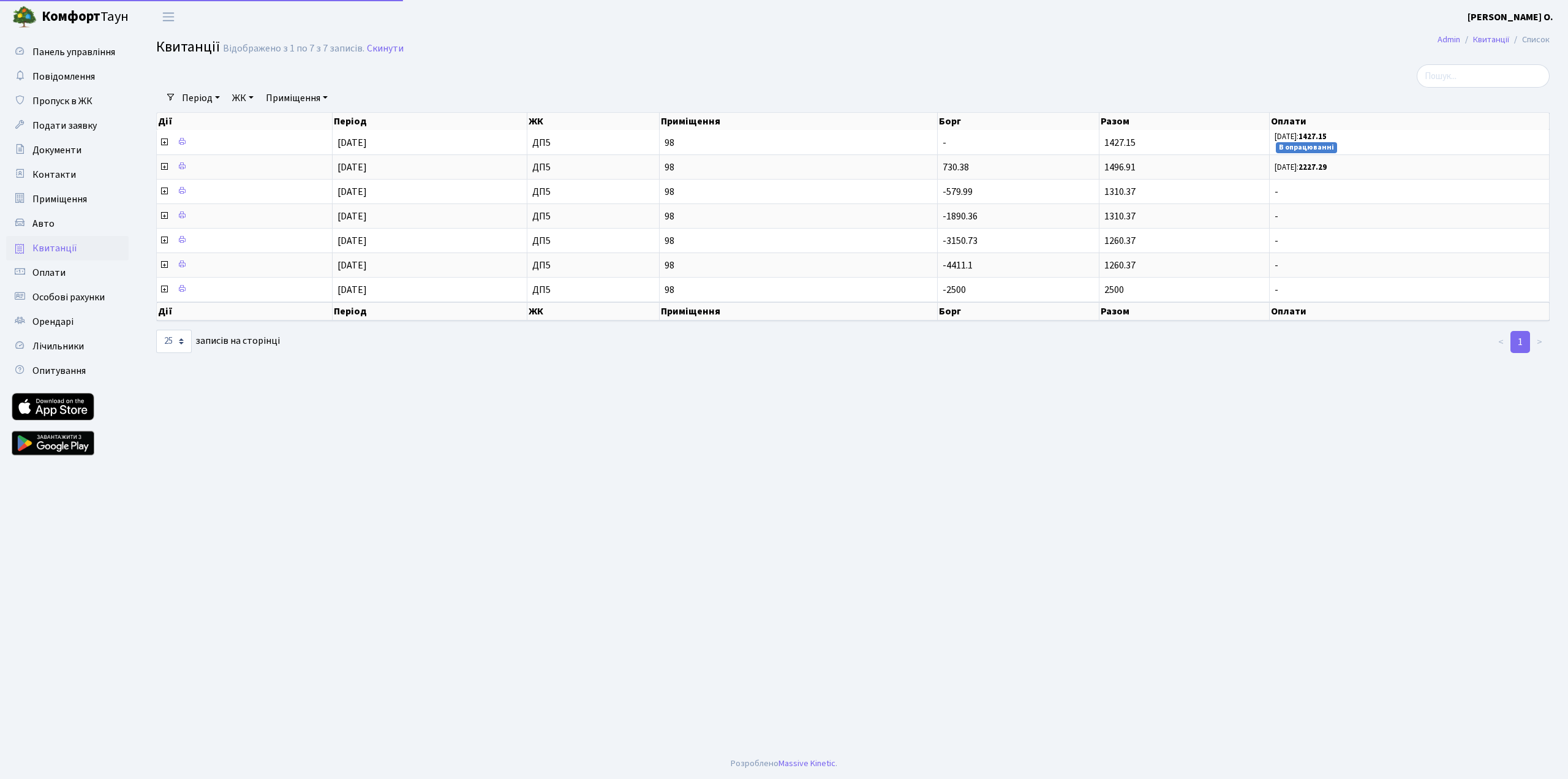
select select "25"
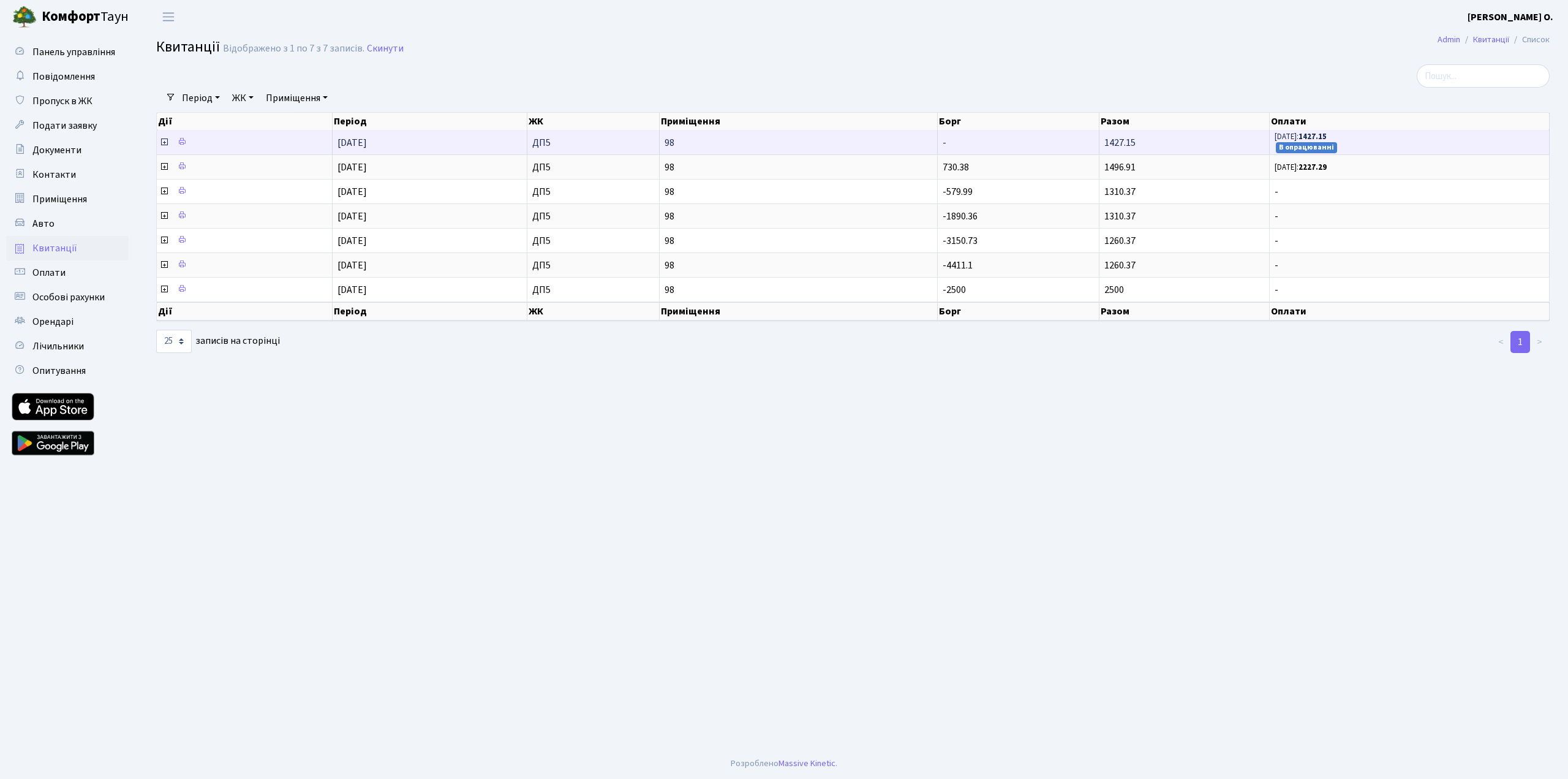
click at [1313, 145] on small "В опрацюванні" at bounding box center [1307, 147] width 61 height 11
